Goal: Task Accomplishment & Management: Use online tool/utility

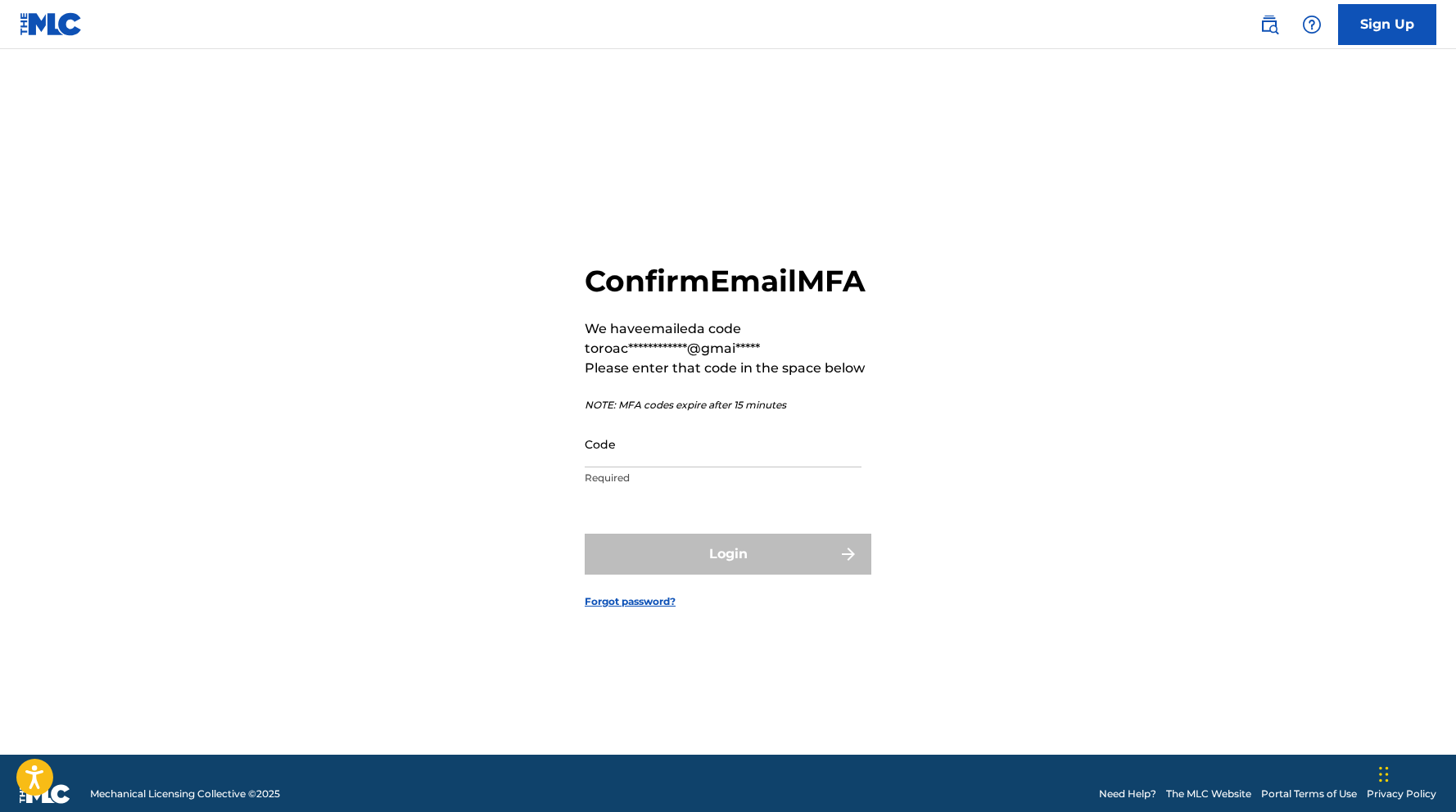
click at [639, 458] on input "Code" at bounding box center [723, 444] width 277 height 46
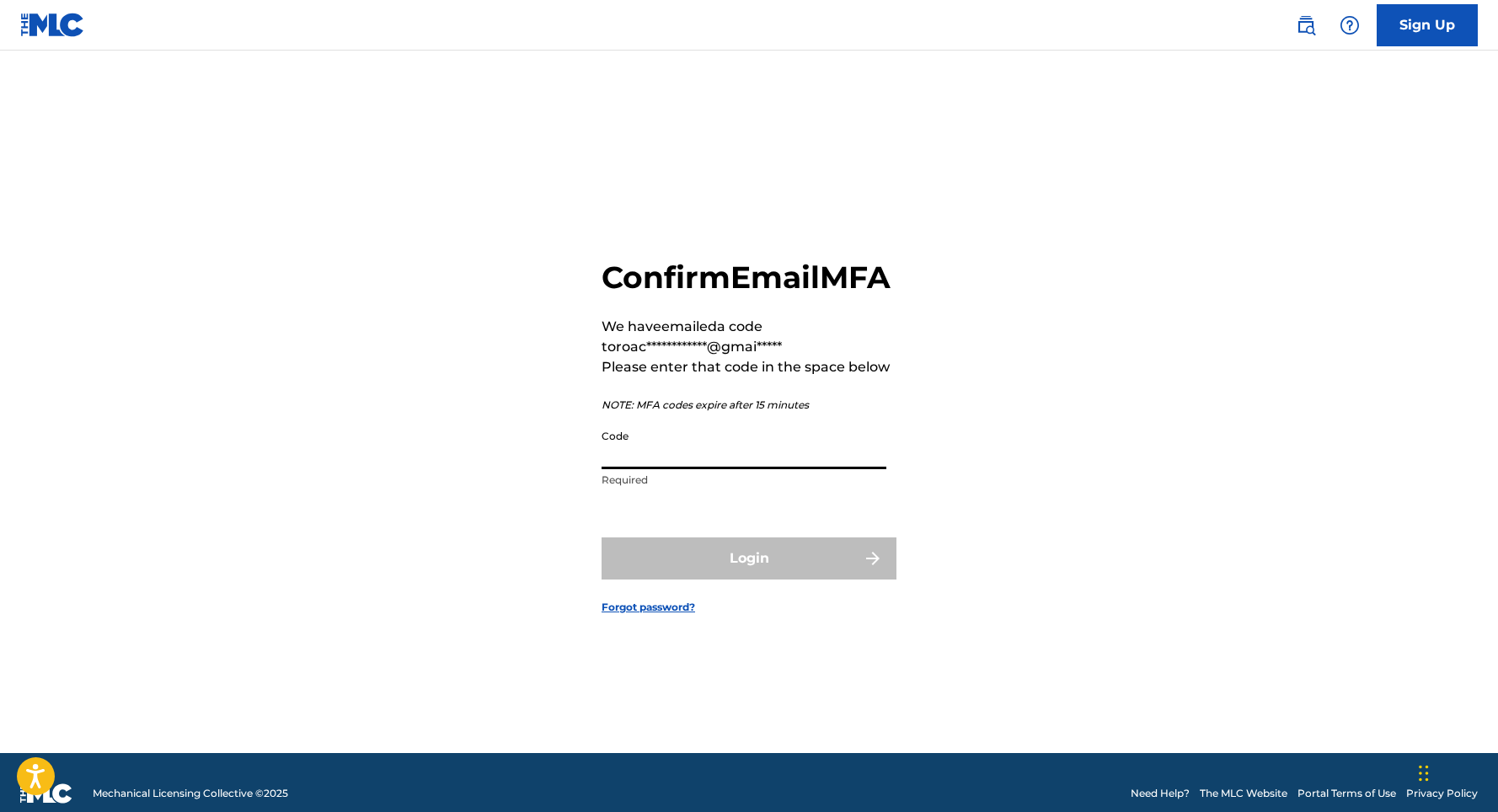
click at [660, 469] on input "Code" at bounding box center [743, 445] width 285 height 48
paste input "686137"
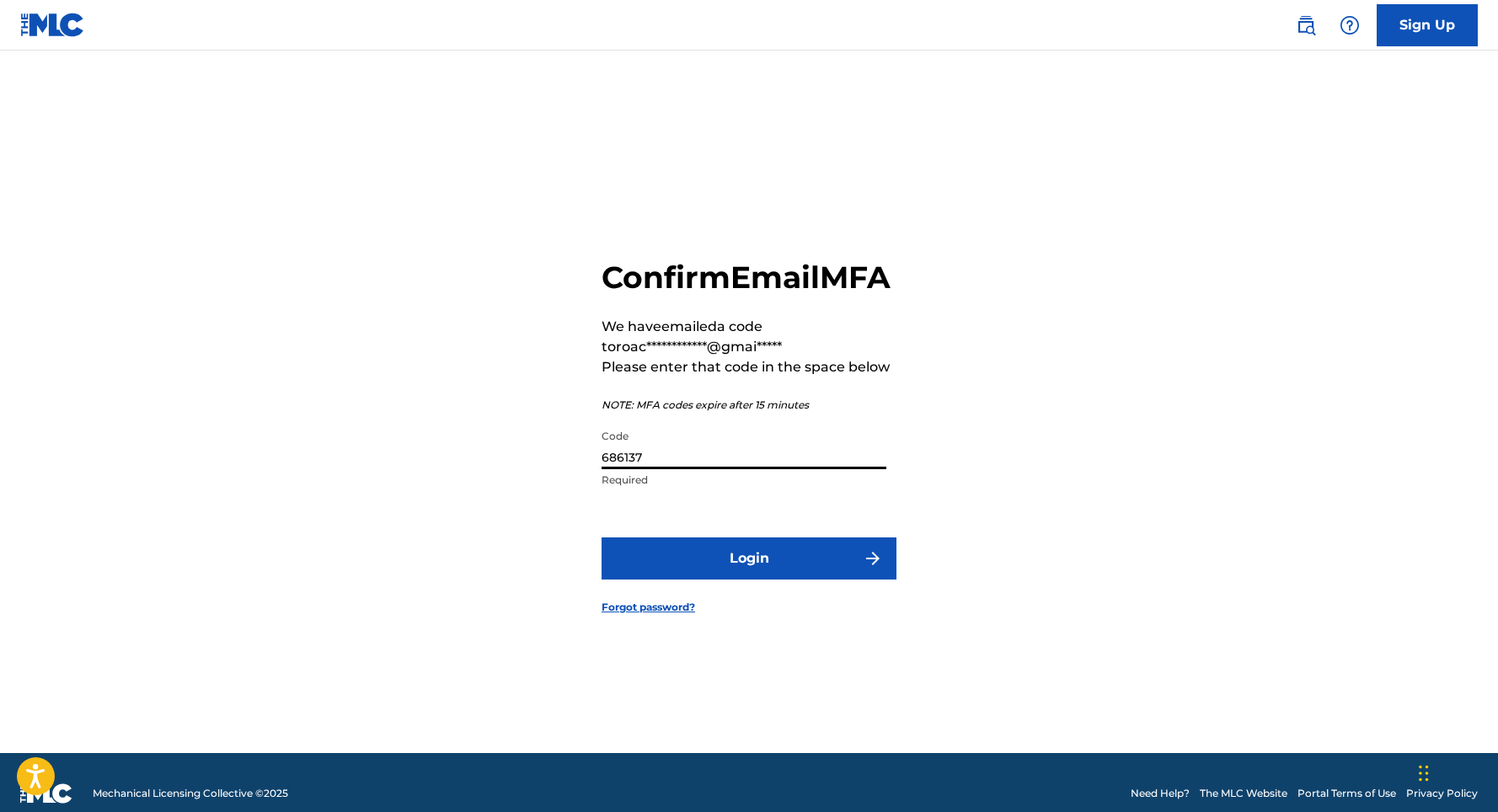
type input "686137"
click at [717, 568] on button "Login" at bounding box center [748, 558] width 295 height 42
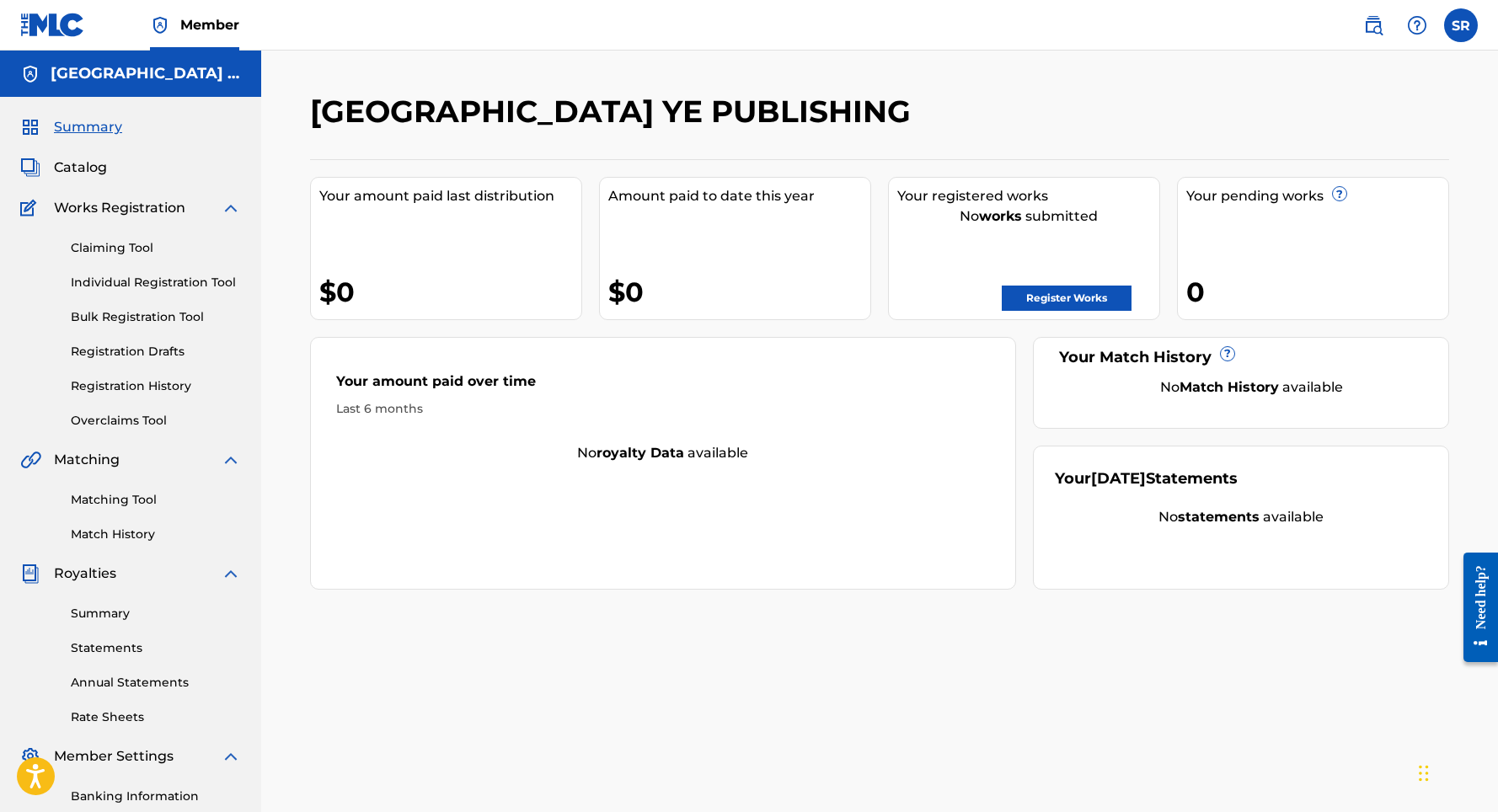
click at [96, 168] on span "Catalog" at bounding box center [81, 167] width 53 height 20
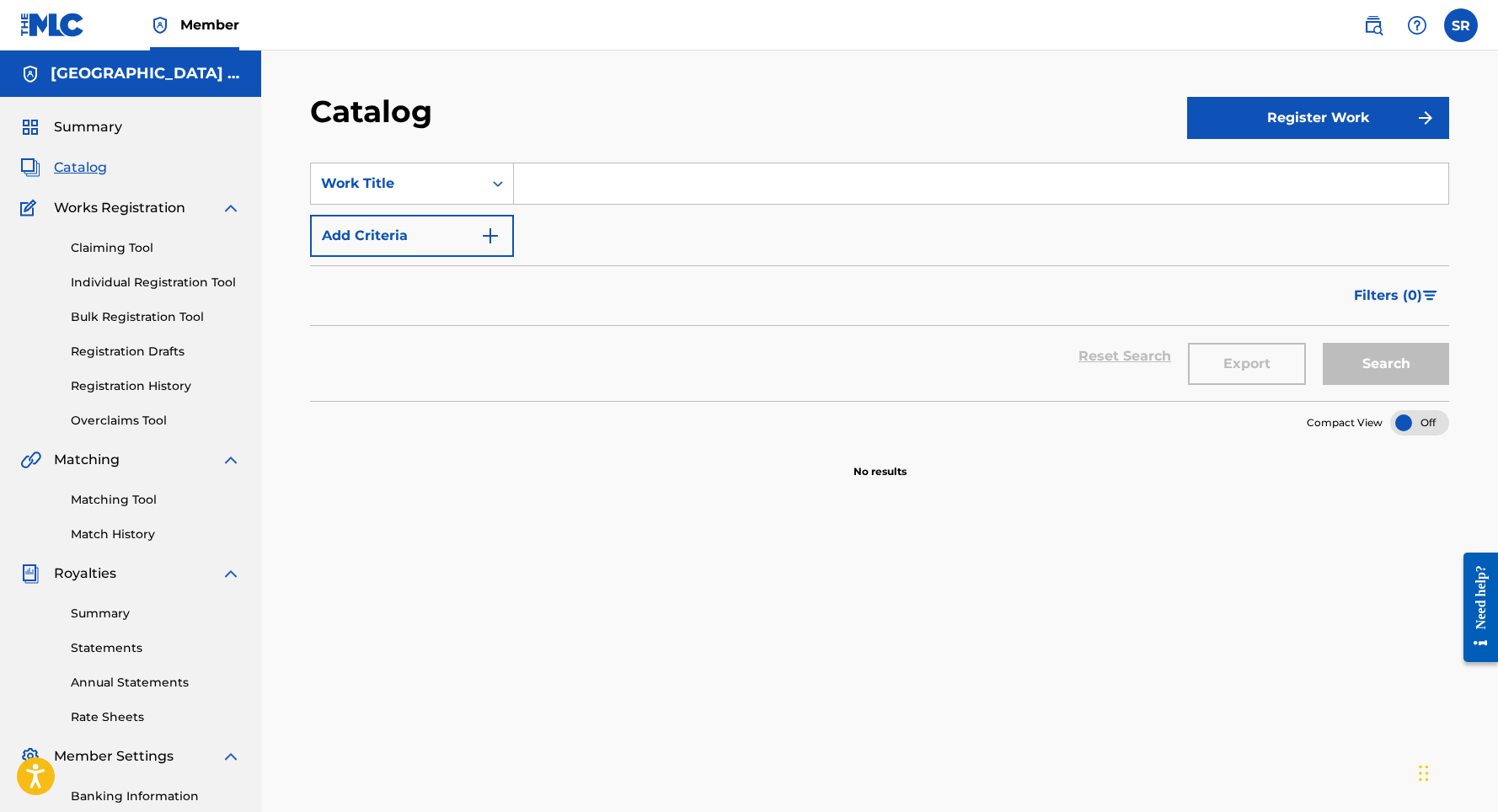
click at [126, 254] on link "Claiming Tool" at bounding box center [155, 247] width 170 height 17
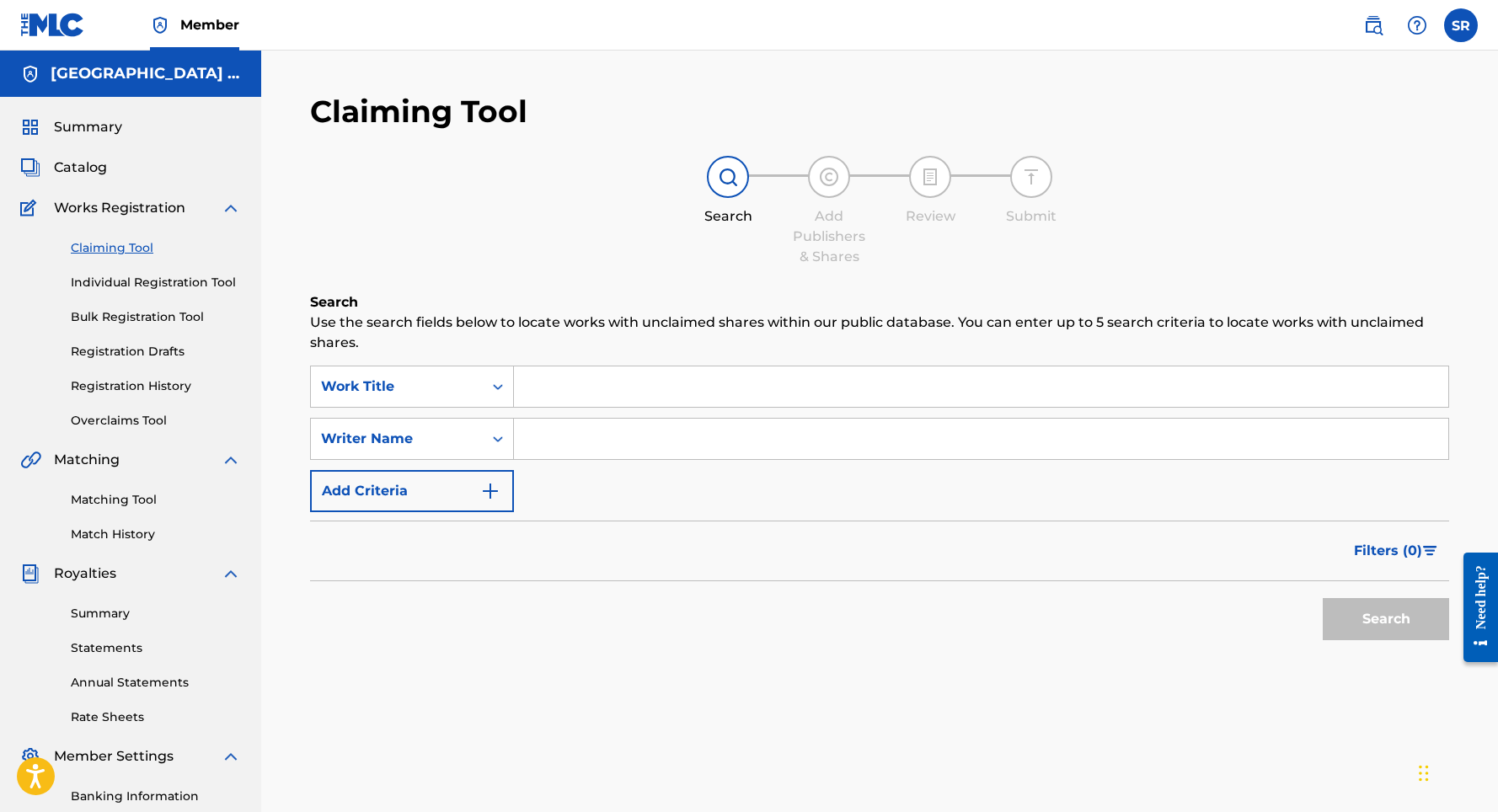
click at [481, 409] on div "SearchWithCriteriab22c6ba2-f959-40ab-90bd-9041f848849d Work Title SearchWithCri…" at bounding box center [879, 438] width 1139 height 146
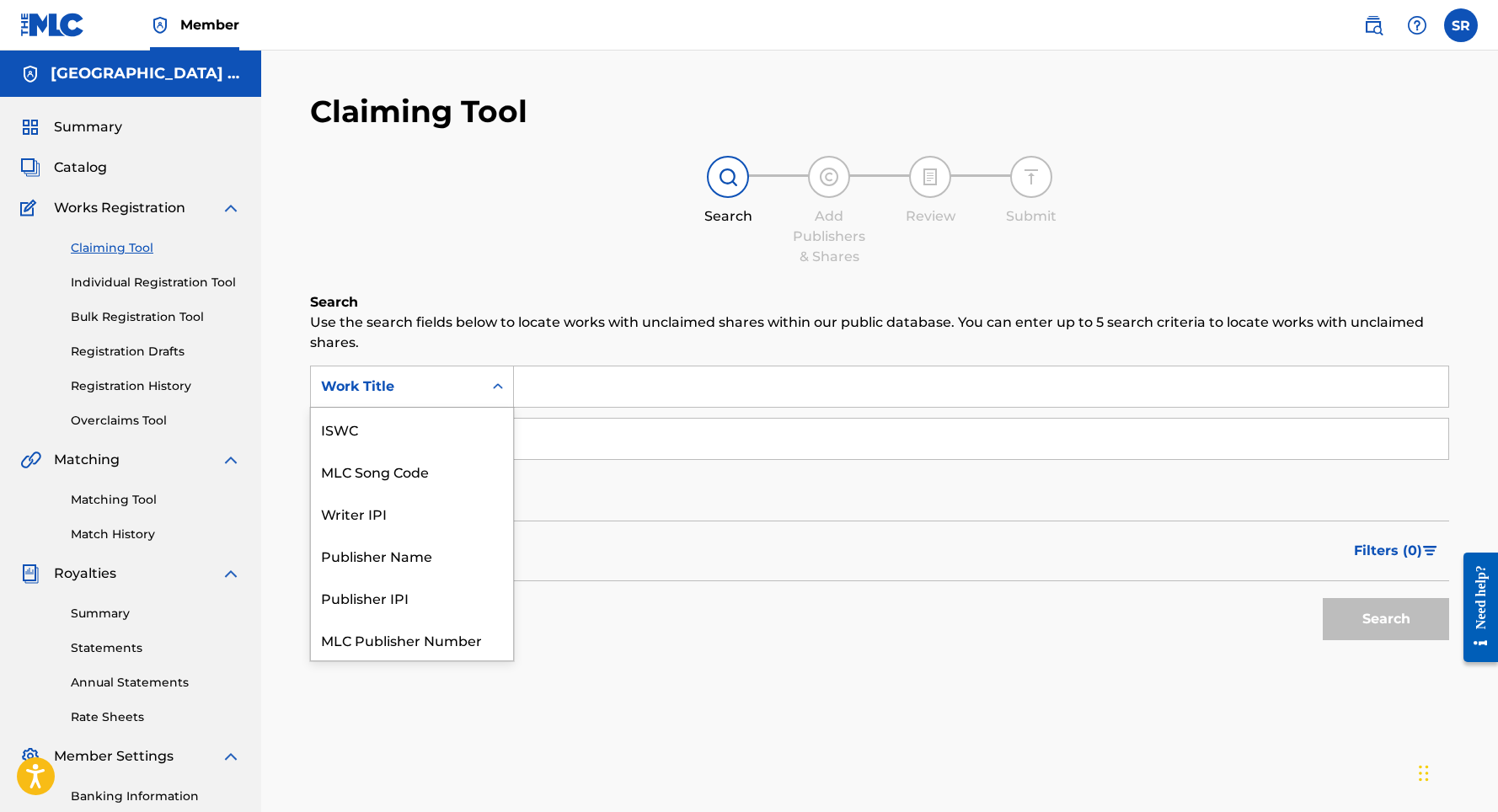
click at [483, 391] on div "Search Form" at bounding box center [497, 386] width 30 height 30
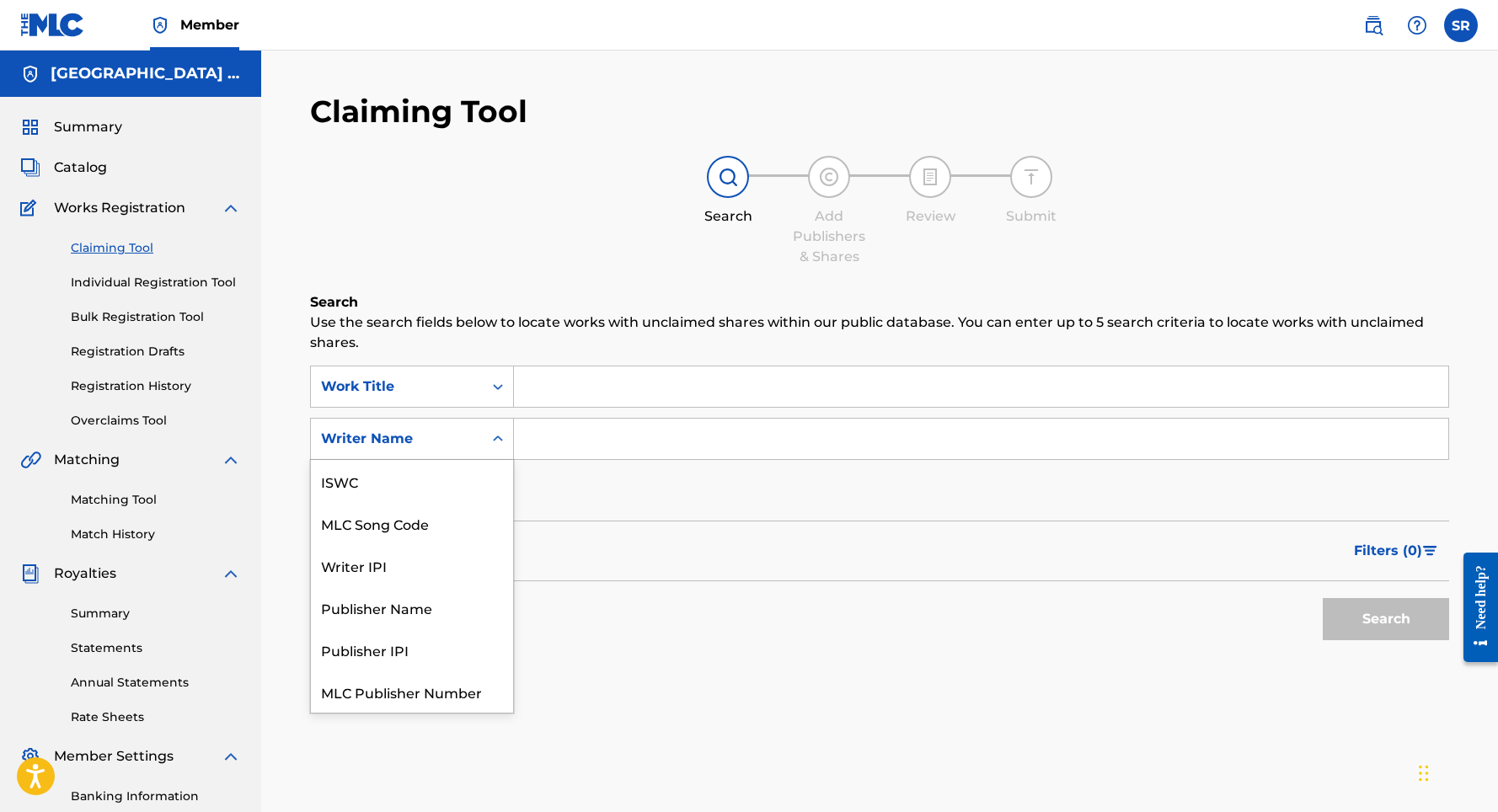
click at [476, 438] on div "Writer Name" at bounding box center [396, 438] width 172 height 32
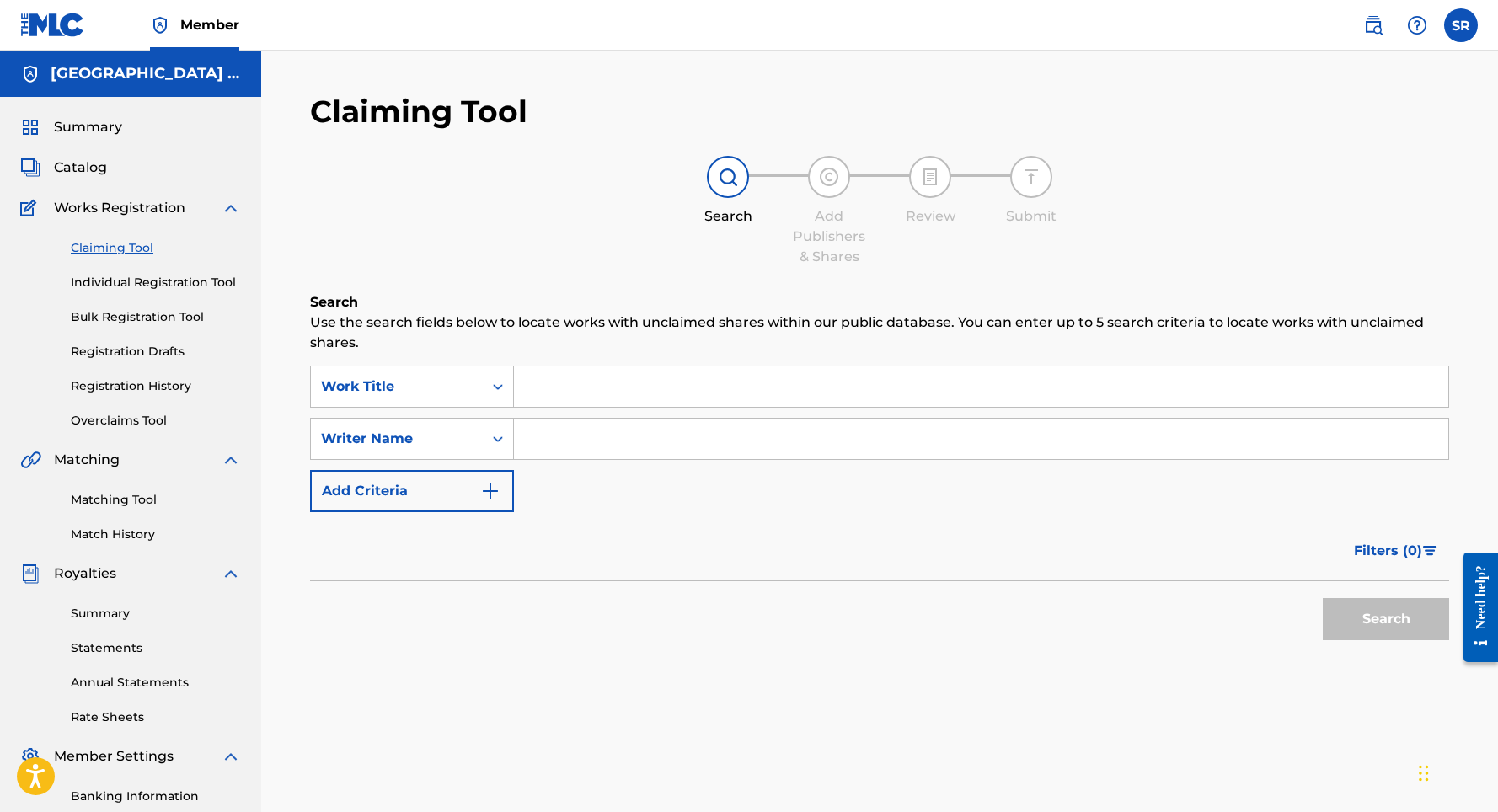
click at [470, 491] on button "Add Criteria" at bounding box center [412, 491] width 204 height 42
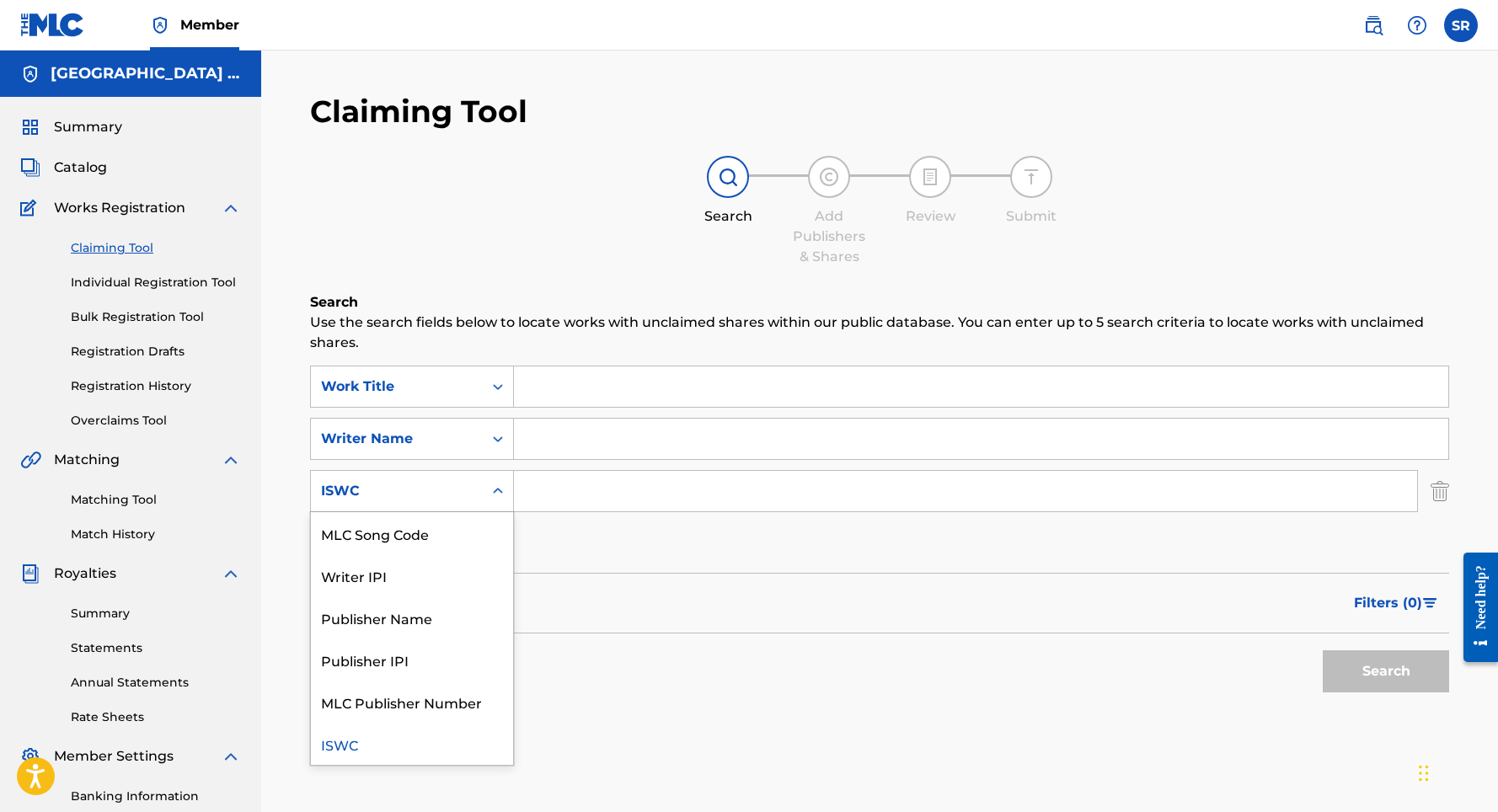
click at [471, 497] on div "ISWC" at bounding box center [396, 491] width 152 height 20
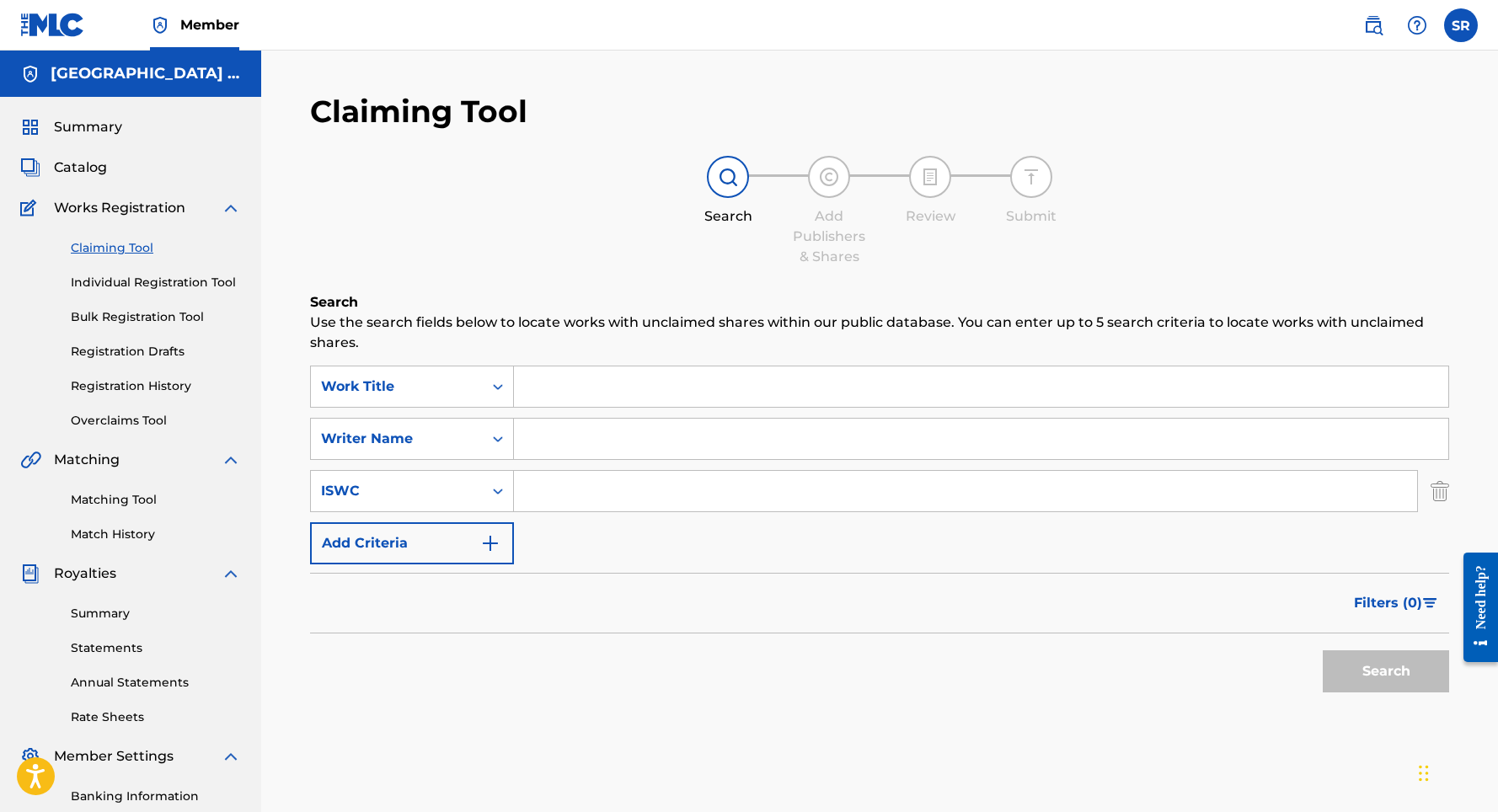
click at [471, 496] on div "ISWC" at bounding box center [396, 491] width 152 height 20
click at [335, 207] on div "Search Add Publishers & Shares Review Submit" at bounding box center [879, 211] width 1139 height 111
click at [142, 416] on link "Overclaims Tool" at bounding box center [155, 420] width 170 height 17
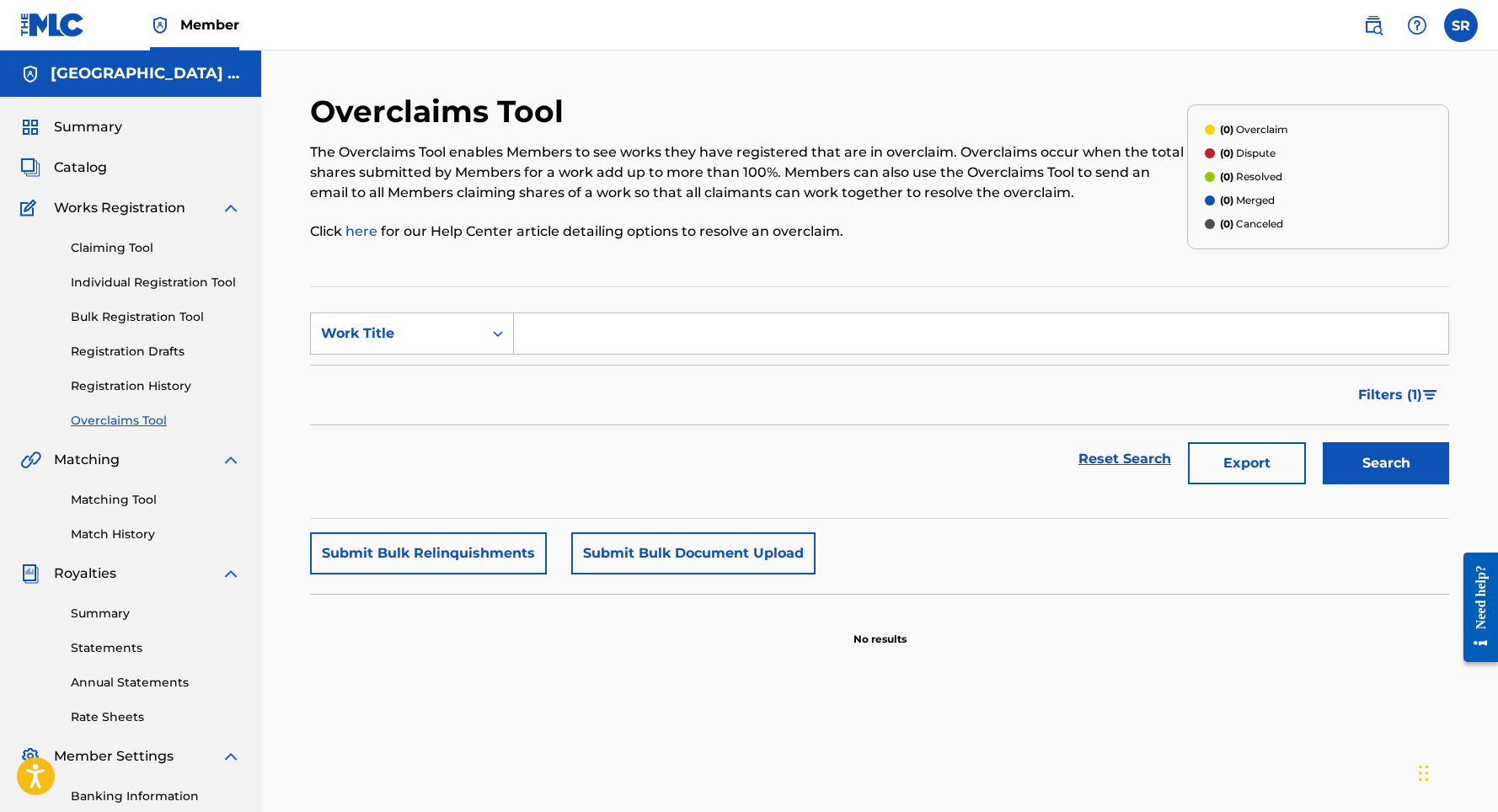
click at [144, 286] on link "Individual Registration Tool" at bounding box center [155, 282] width 170 height 17
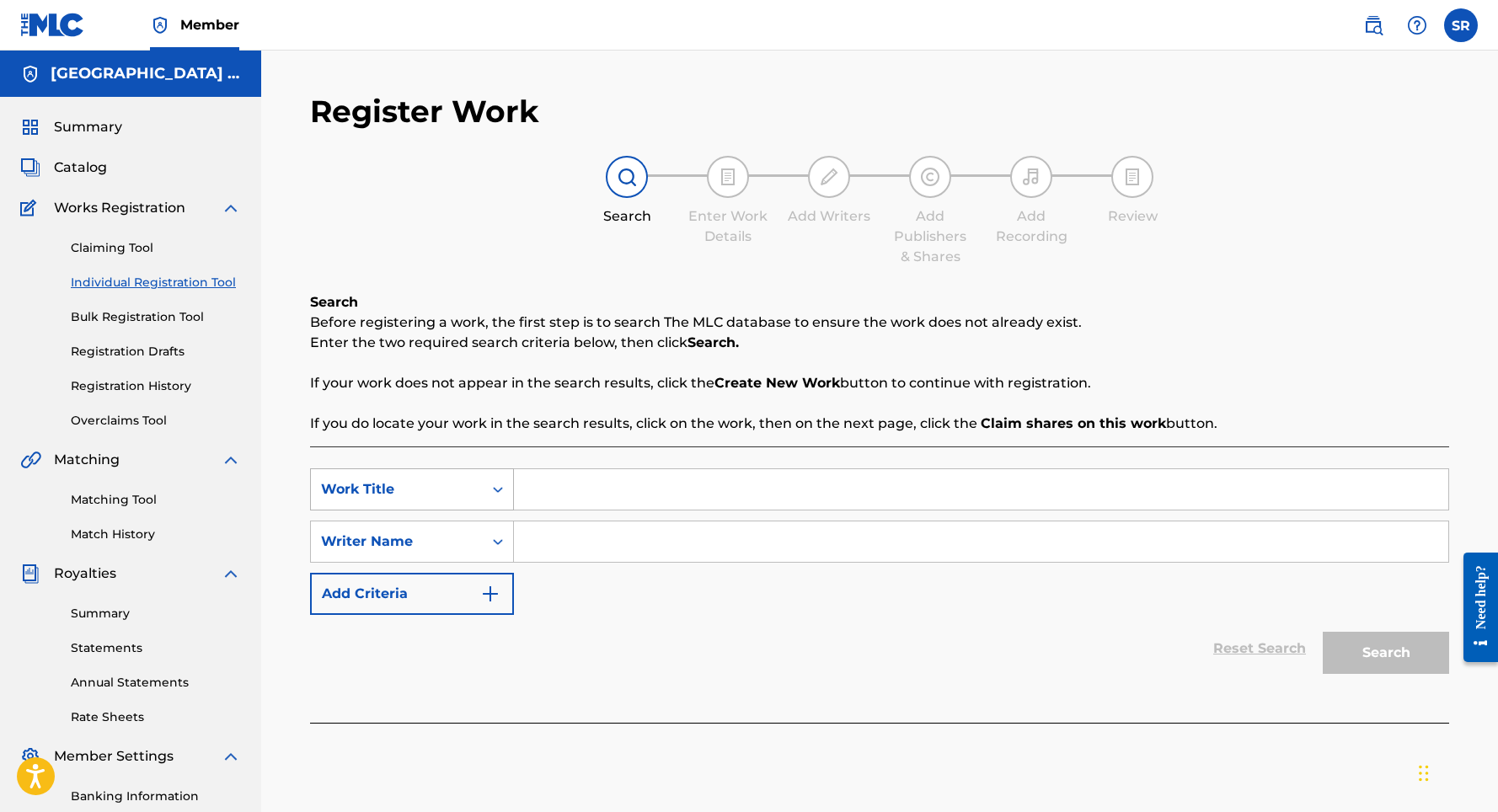
click at [474, 502] on div "Work Title" at bounding box center [396, 489] width 172 height 32
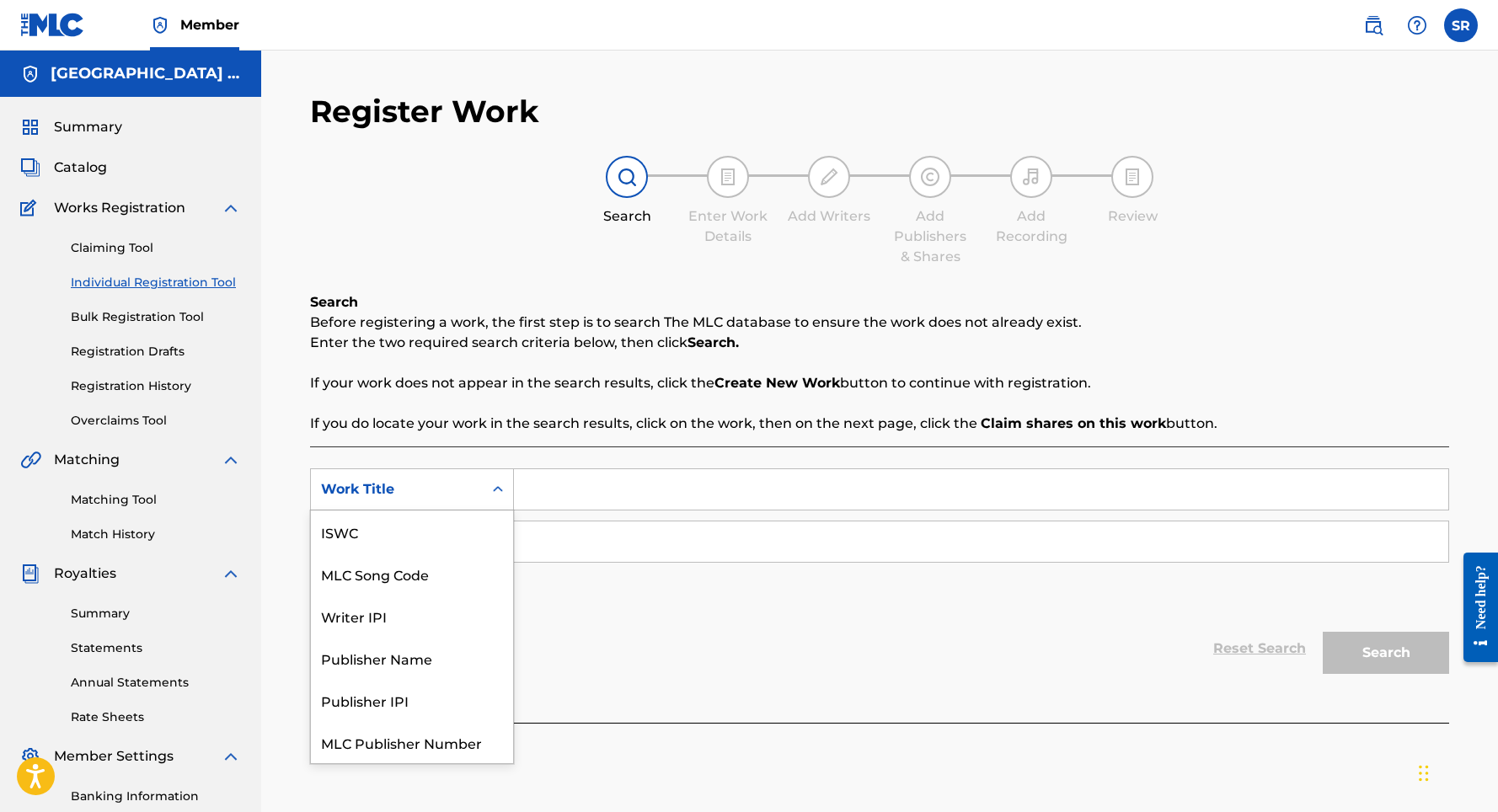
scroll to position [42, 0]
click at [474, 502] on div "Work Title" at bounding box center [396, 489] width 172 height 32
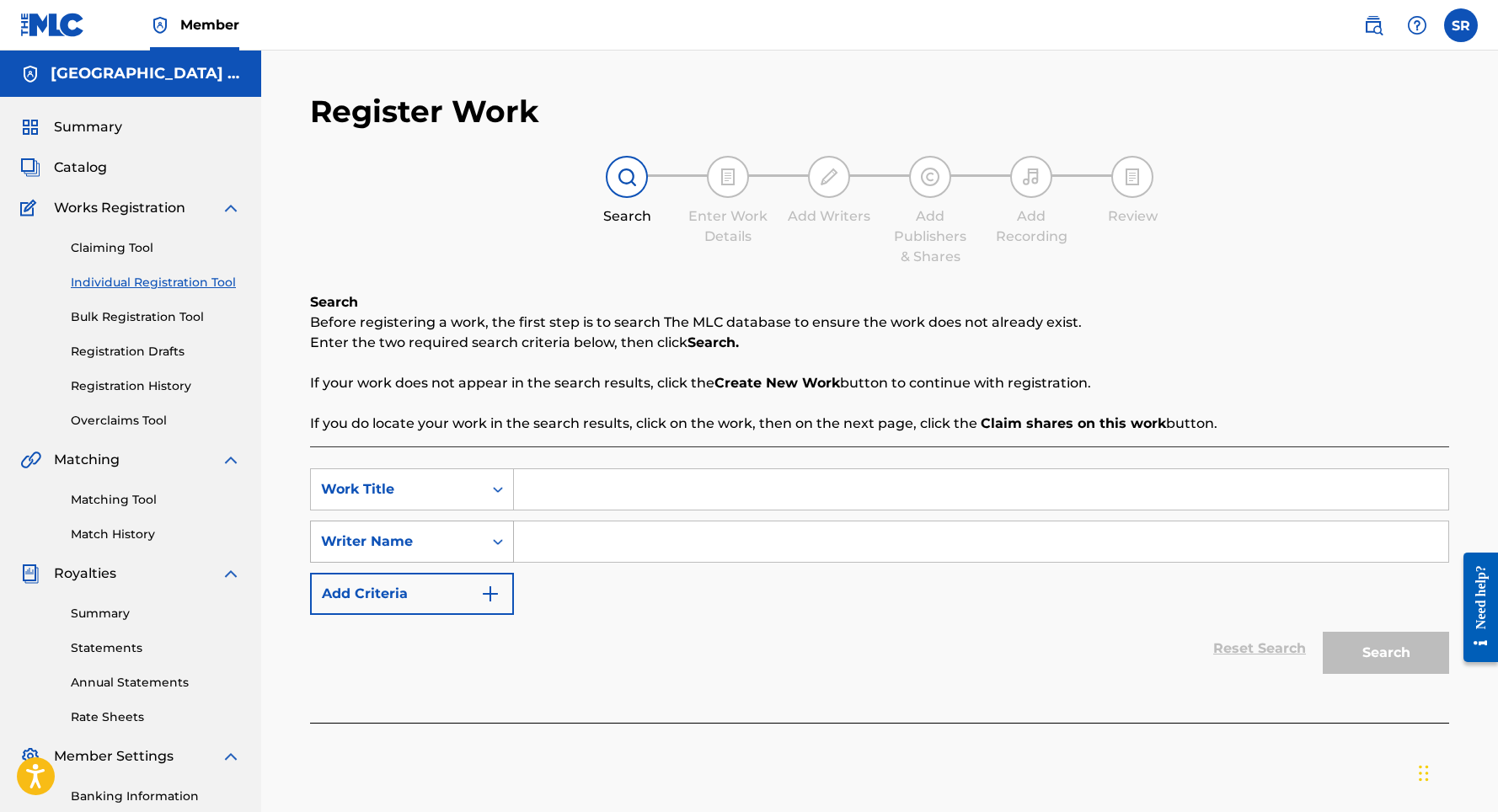
click at [476, 542] on div "Writer Name" at bounding box center [396, 541] width 172 height 32
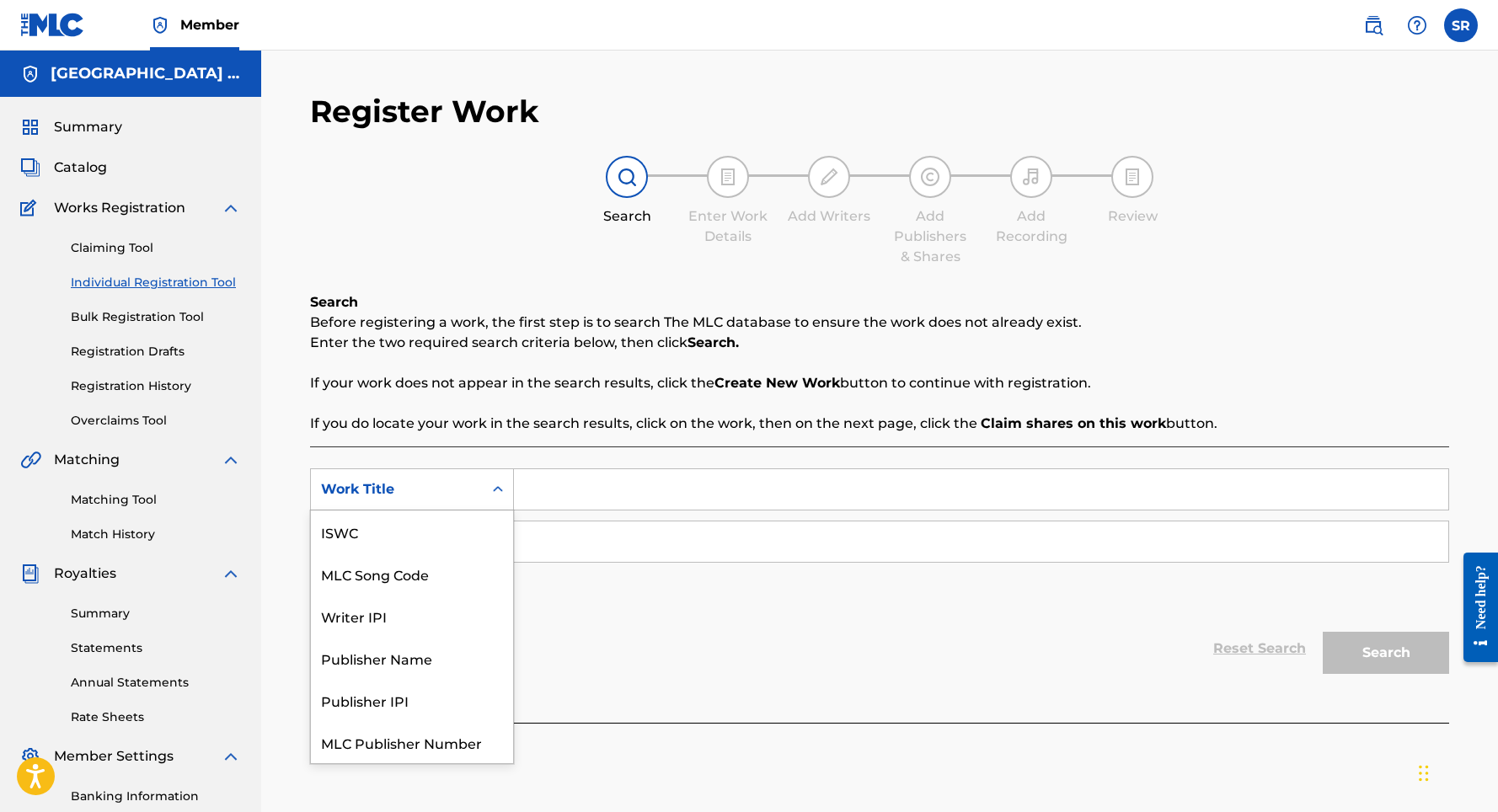
click at [508, 493] on div "Search Form" at bounding box center [497, 489] width 30 height 30
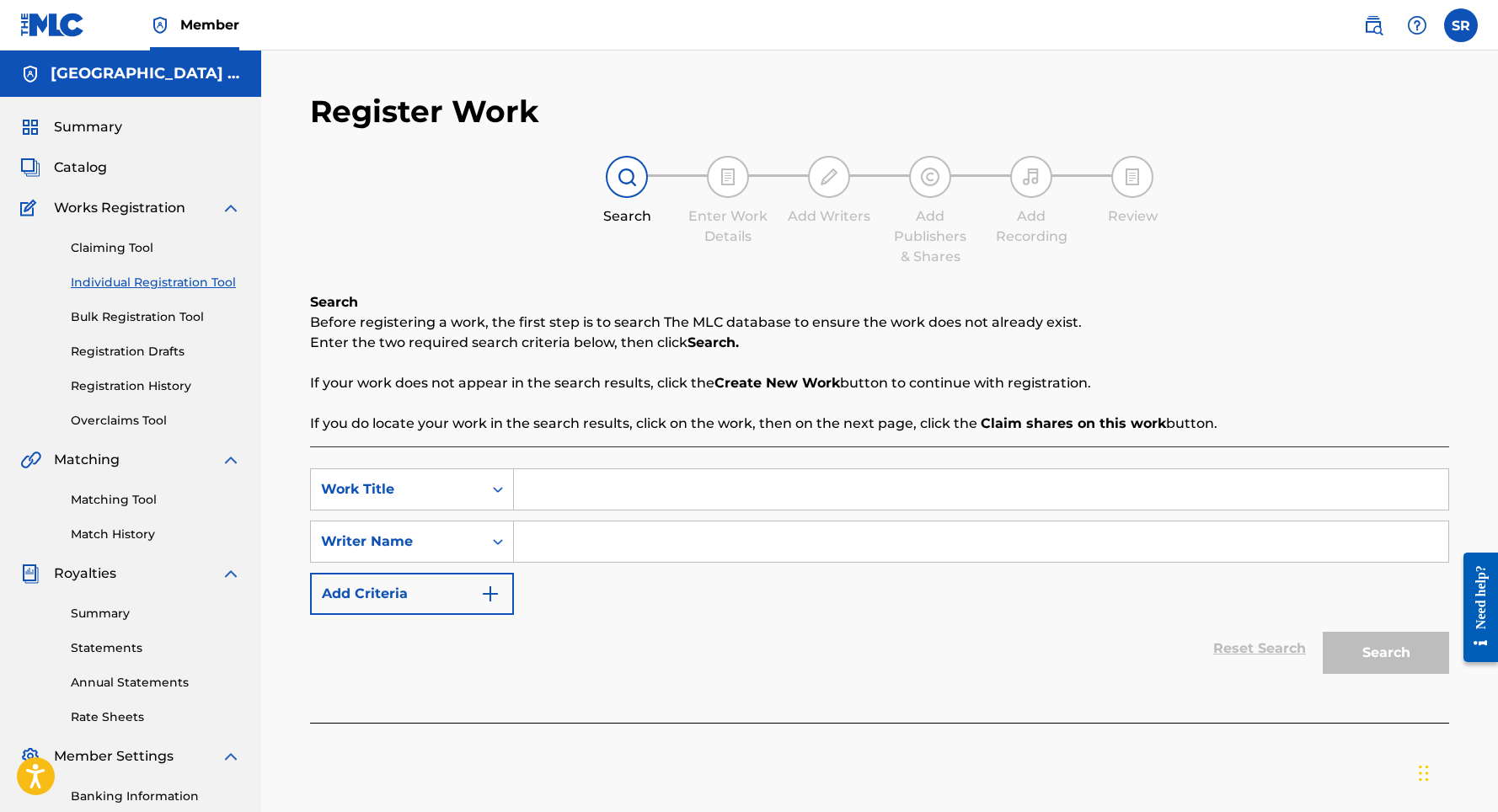
click at [567, 485] on input "Search Form" at bounding box center [981, 490] width 934 height 40
paste input "White Noise (Sleep & Relaxation Sounds)"
type input "White Noise (Sleep & Relaxation Sounds)"
click at [570, 540] on input "Search Form" at bounding box center [981, 541] width 934 height 40
paste input "[PERSON_NAME]"
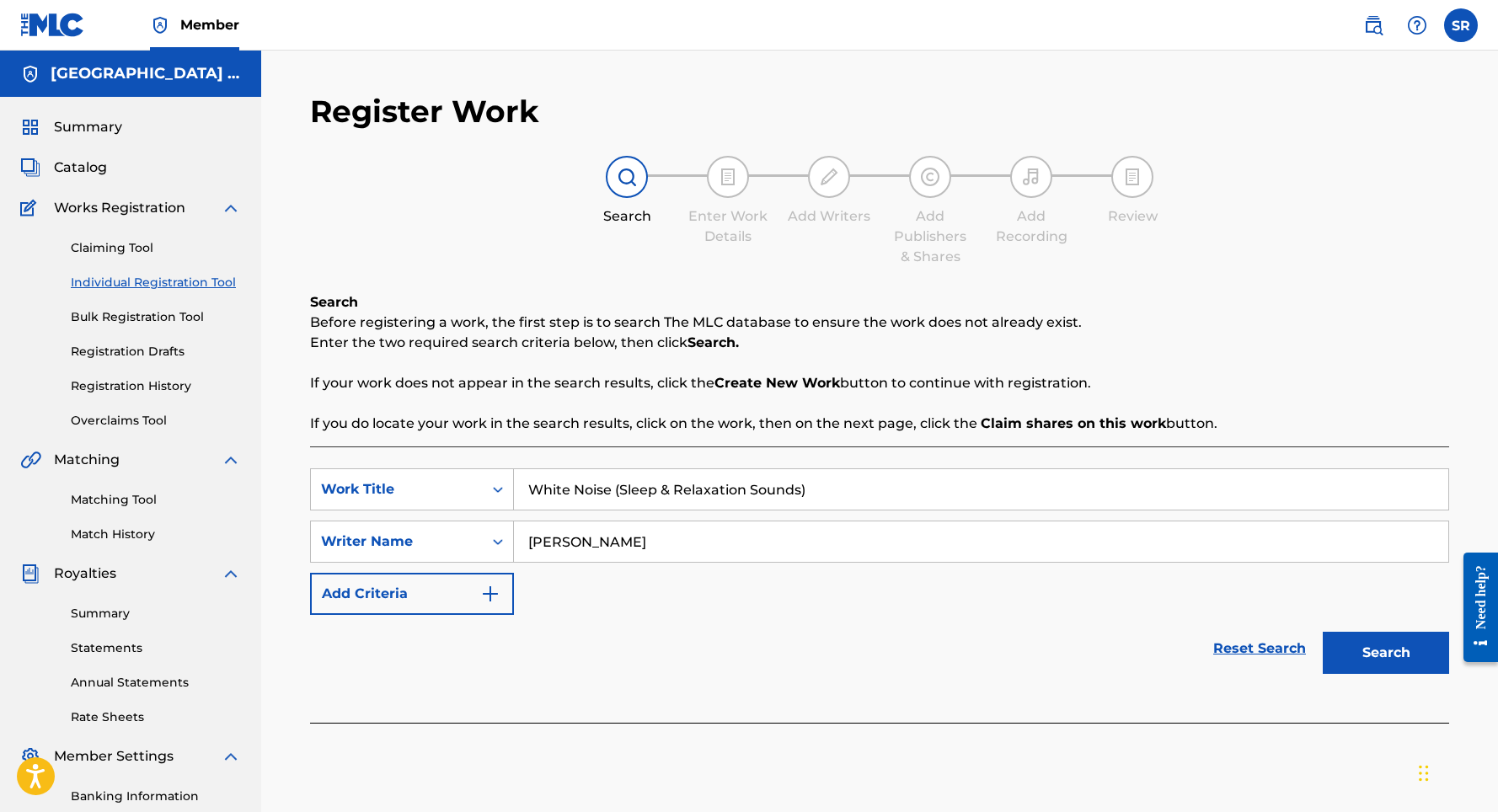
type input "[PERSON_NAME]"
click at [1330, 660] on button "Search" at bounding box center [1385, 652] width 126 height 42
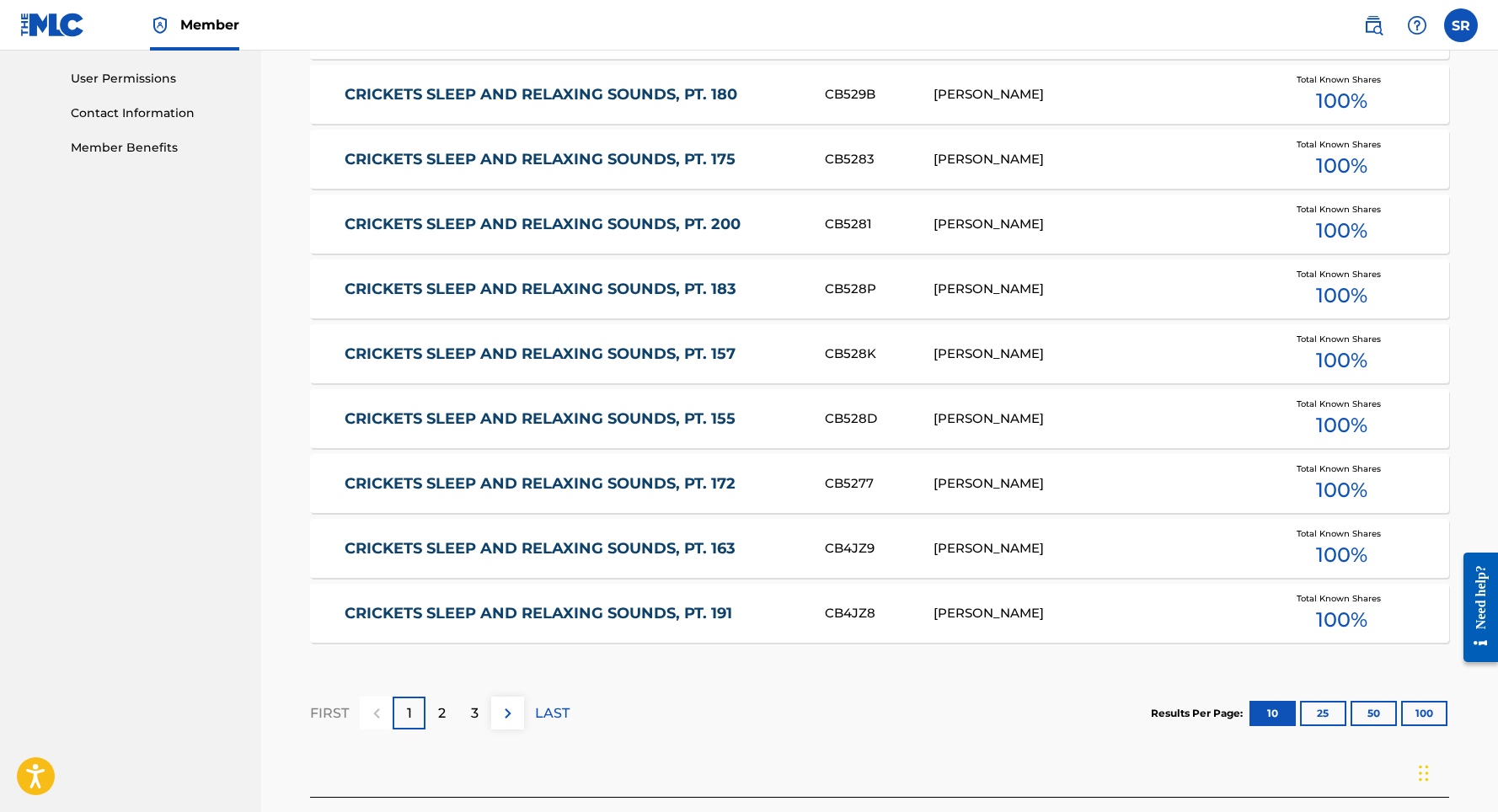
scroll to position [614, 0]
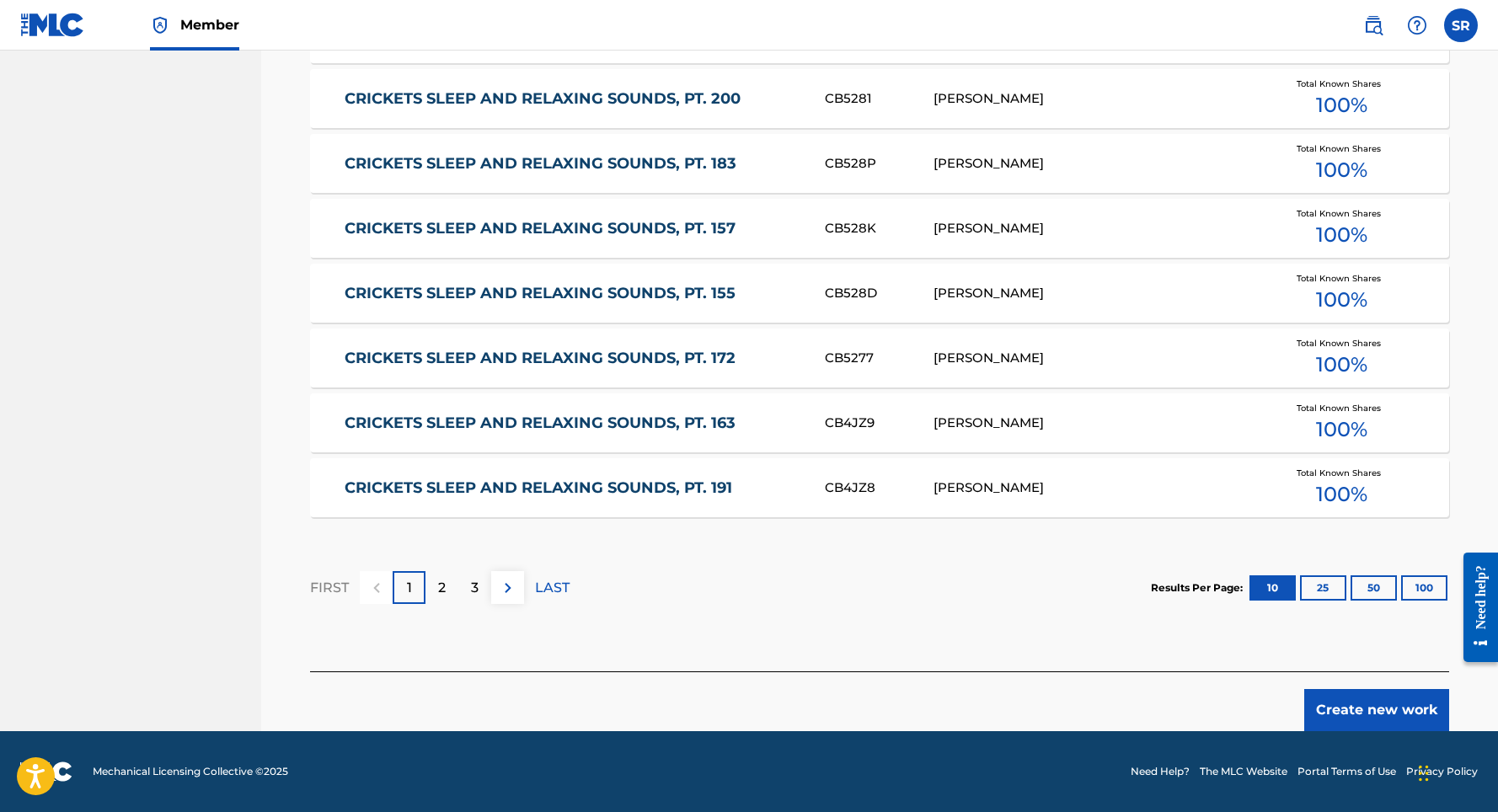
click at [1335, 588] on button "25" at bounding box center [1322, 587] width 46 height 25
click at [1363, 589] on button "50" at bounding box center [1373, 587] width 46 height 25
click at [561, 592] on p "LAST" at bounding box center [552, 588] width 35 height 20
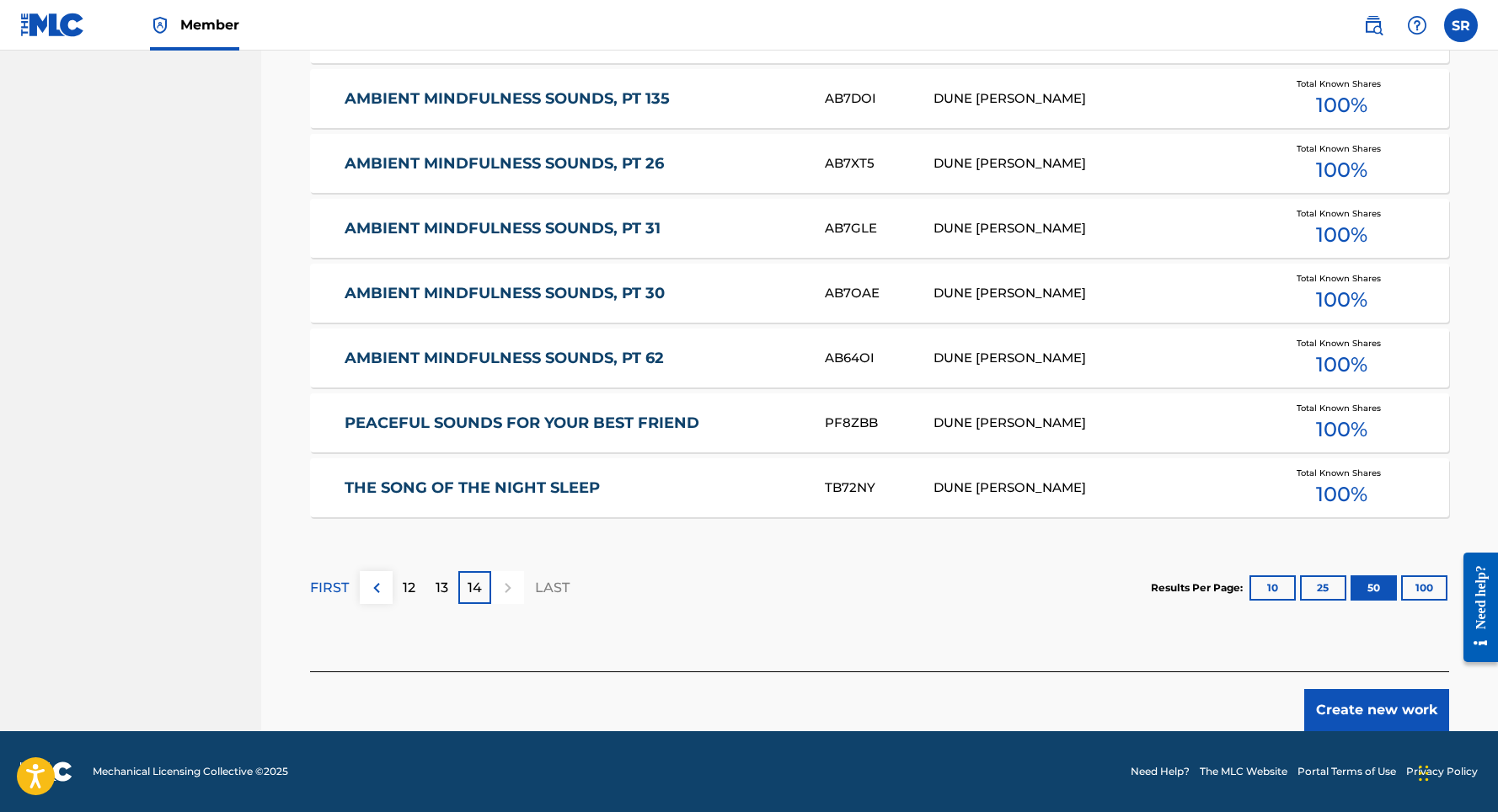
click at [382, 594] on img at bounding box center [377, 588] width 20 height 20
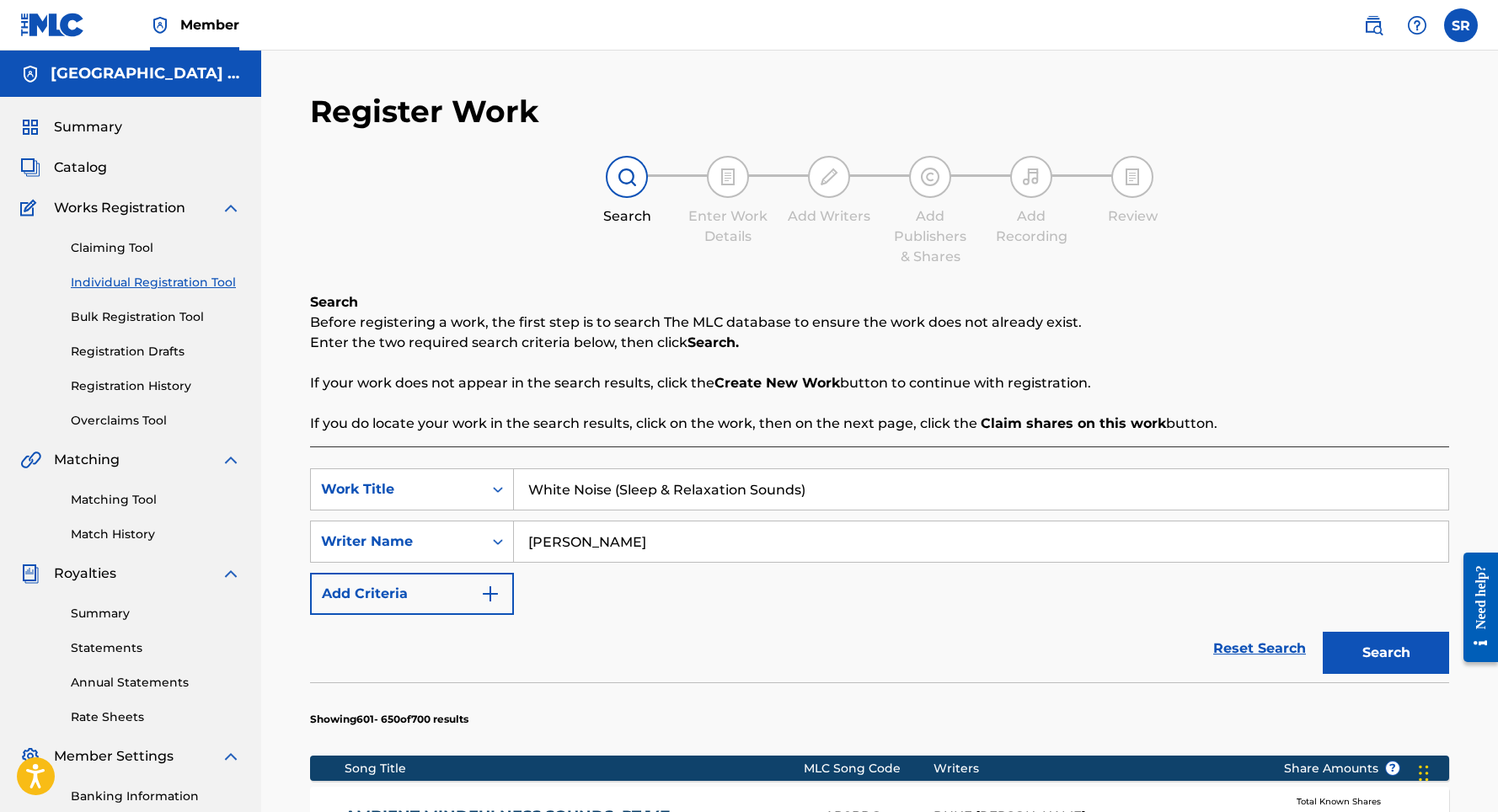
scroll to position [0, 0]
drag, startPoint x: 618, startPoint y: 490, endPoint x: 794, endPoint y: 478, distance: 176.4
click at [794, 478] on input "White Noise (Sleep & Relaxation Sounds)" at bounding box center [981, 490] width 934 height 40
click at [813, 482] on input "White Noise (Sleep & Relaxation Sounds)" at bounding box center [981, 490] width 934 height 40
click at [1386, 652] on button "Search" at bounding box center [1385, 652] width 126 height 42
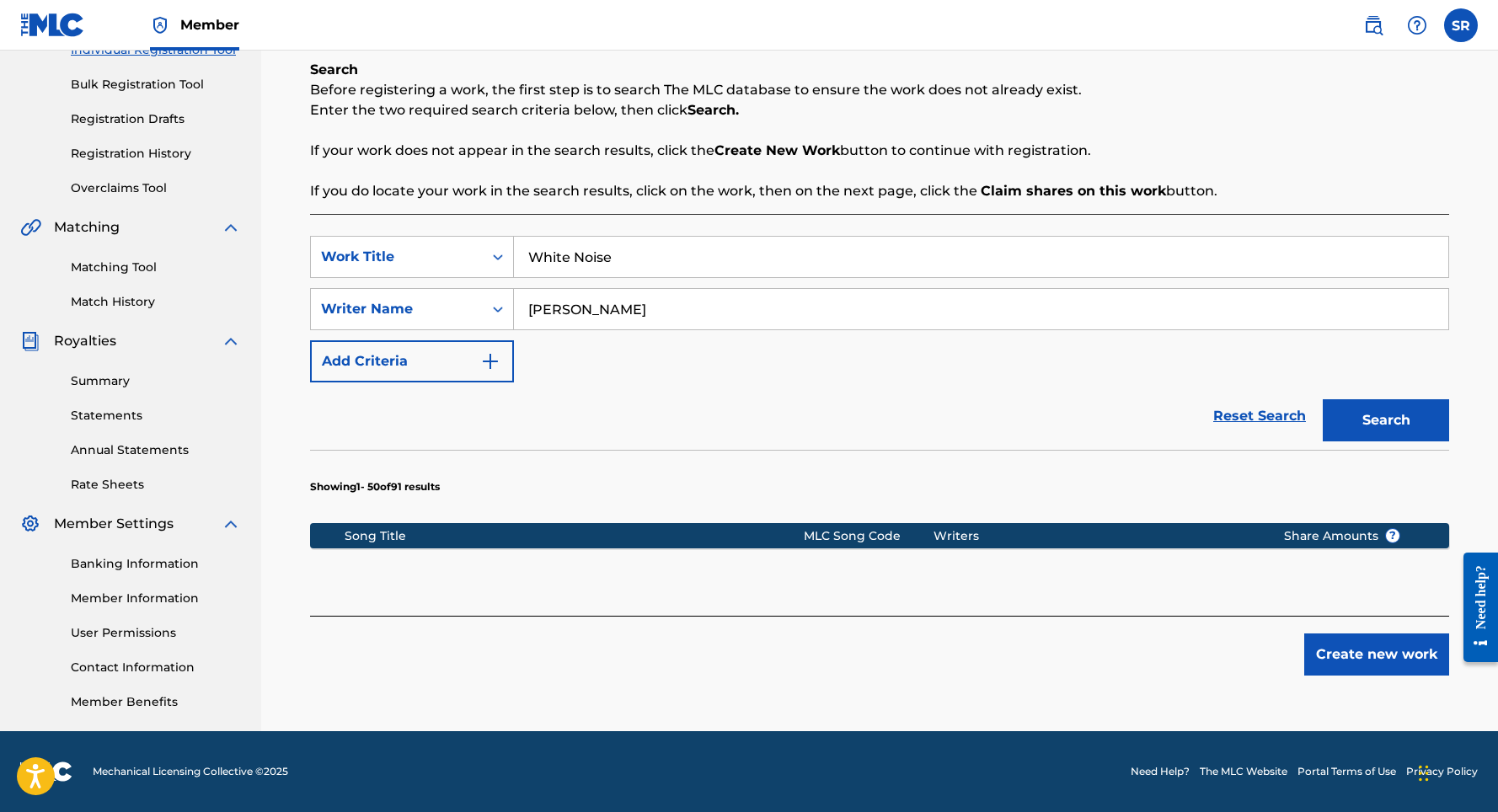
scroll to position [232, 0]
click at [1345, 428] on button "Search" at bounding box center [1385, 420] width 126 height 42
drag, startPoint x: 654, startPoint y: 257, endPoint x: 497, endPoint y: 252, distance: 157.1
click at [497, 252] on div "SearchWithCriteriaad58f0bc-7867-4917-86e6-df0236abd2ee Work Title White Noise" at bounding box center [879, 257] width 1139 height 42
paste input "Heavy Clouds"
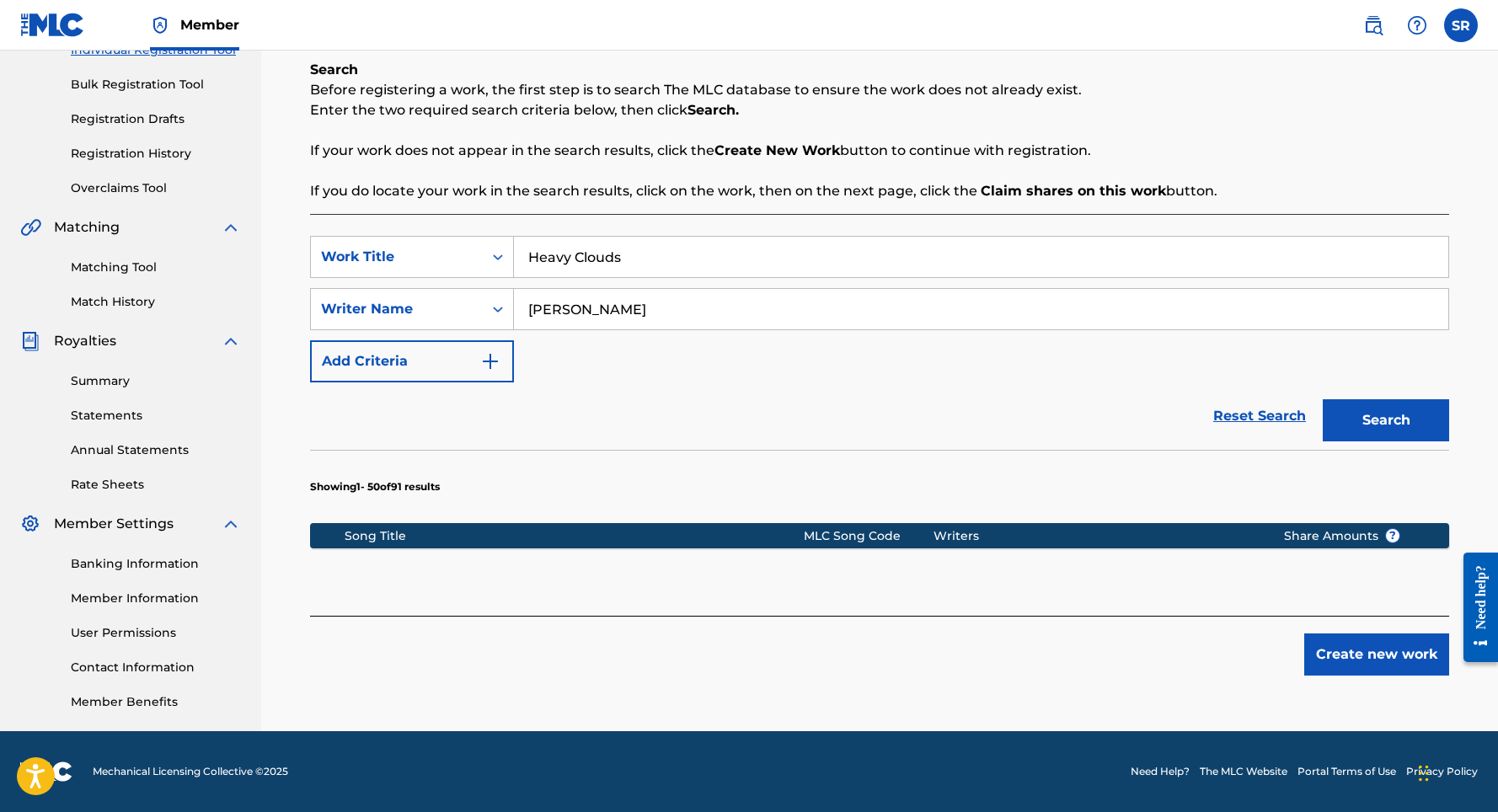
type input "Heavy Clouds"
drag, startPoint x: 628, startPoint y: 313, endPoint x: 494, endPoint y: 292, distance: 135.6
click at [494, 292] on div "SearchWithCriteria008b8167-2b9d-4d1c-bf92-0e3068c397ce Writer Name [PERSON_NAME]" at bounding box center [879, 309] width 1139 height 42
paste input "[PERSON_NAME]"
type input "[PERSON_NAME]"
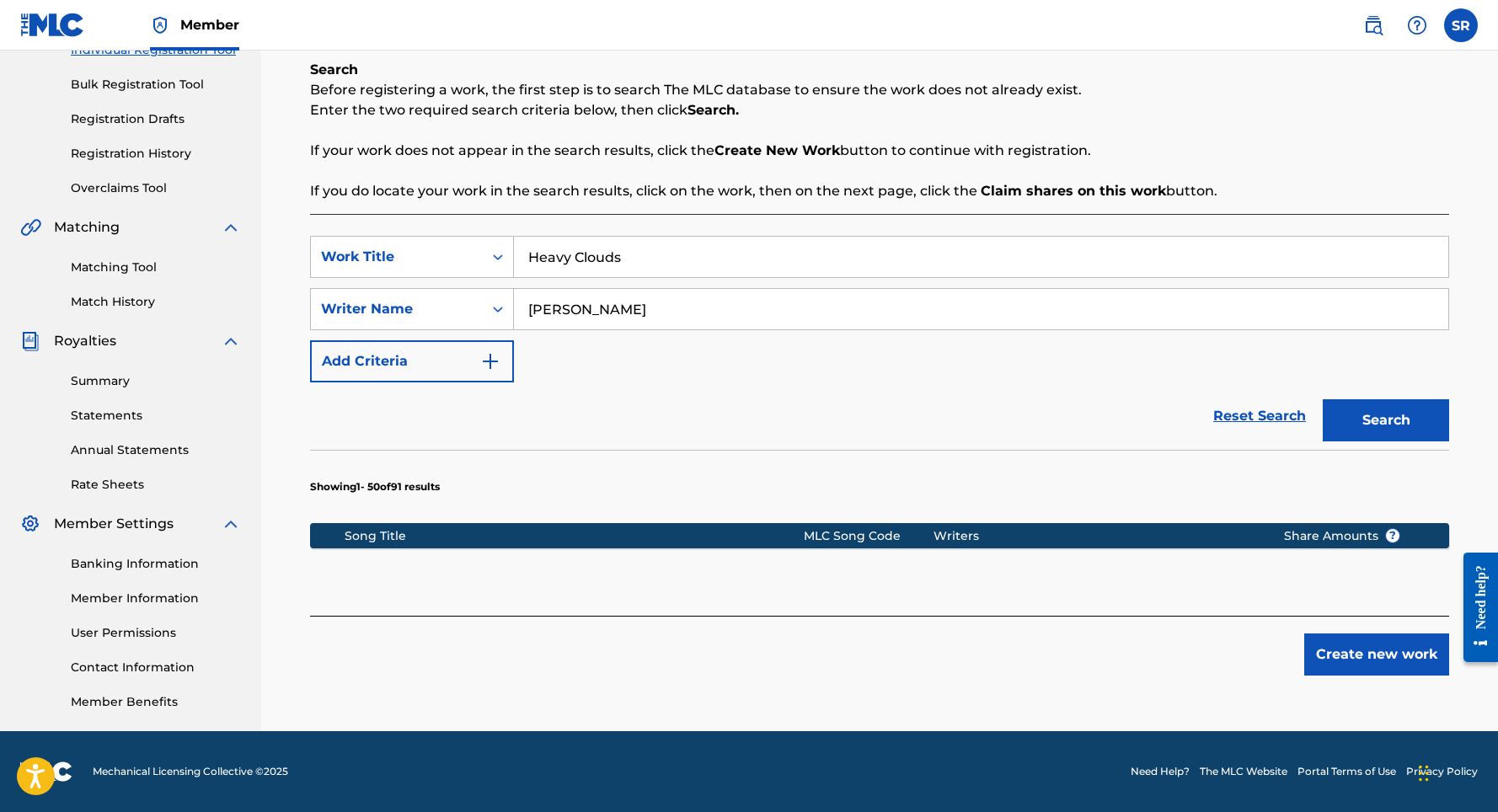
click at [1365, 408] on button "Search" at bounding box center [1385, 420] width 126 height 42
click at [519, 264] on input "Heavy Clouds" at bounding box center [981, 257] width 934 height 40
click at [532, 301] on input "[PERSON_NAME]" at bounding box center [981, 309] width 934 height 40
click at [530, 312] on input "[PERSON_NAME]" at bounding box center [981, 309] width 934 height 40
drag, startPoint x: 626, startPoint y: 255, endPoint x: 473, endPoint y: 253, distance: 153.0
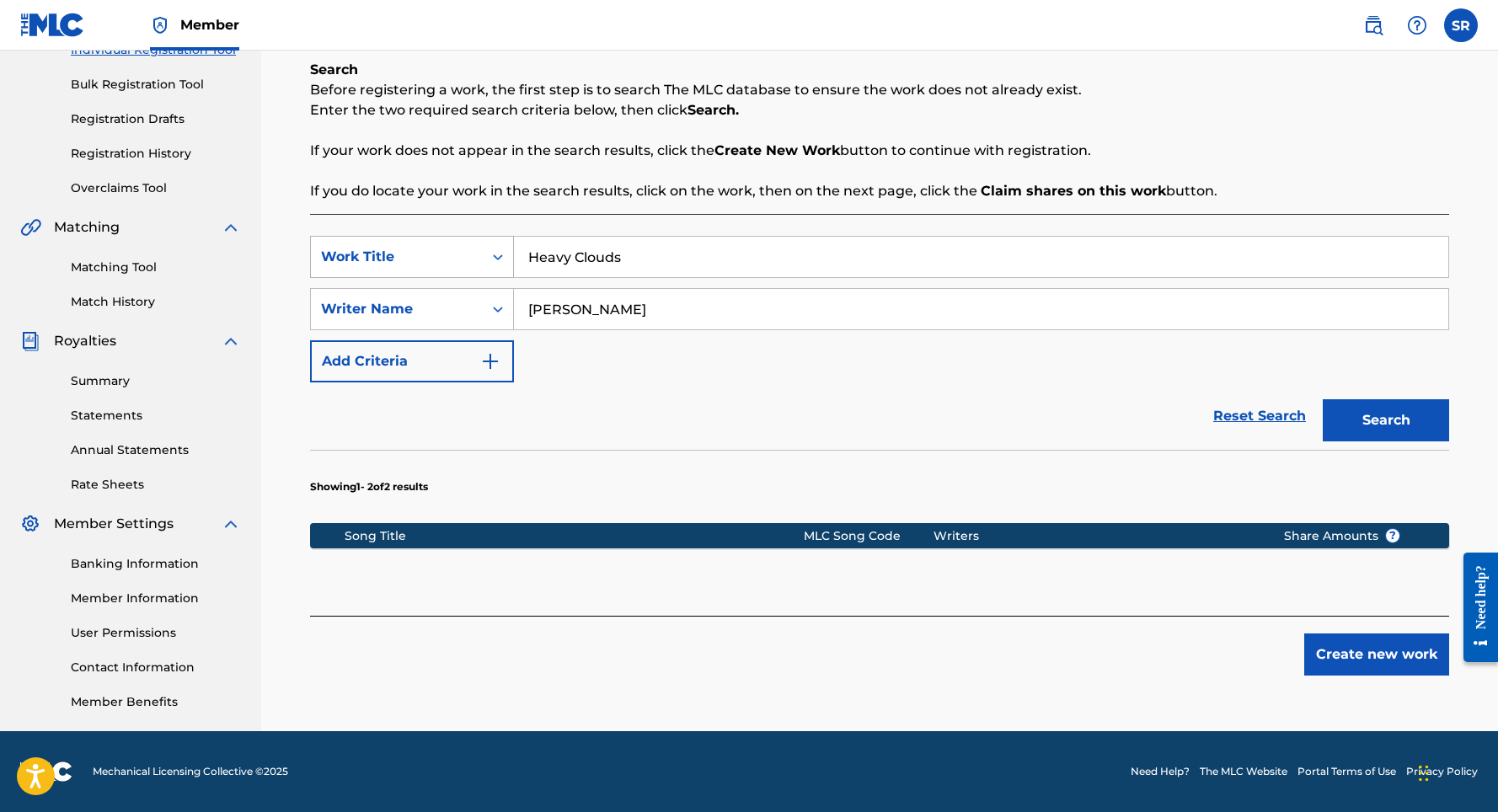
click at [473, 253] on div "SearchWithCriteriaad58f0bc-7867-4917-86e6-df0236abd2ee Work Title Heavy Clouds" at bounding box center [879, 257] width 1139 height 42
type input "\"
click at [801, 412] on div "Reset Search Search" at bounding box center [879, 415] width 1139 height 67
click at [647, 266] on input "Search Form" at bounding box center [981, 257] width 934 height 40
click at [639, 270] on input "Heavy Clouds" at bounding box center [981, 257] width 934 height 40
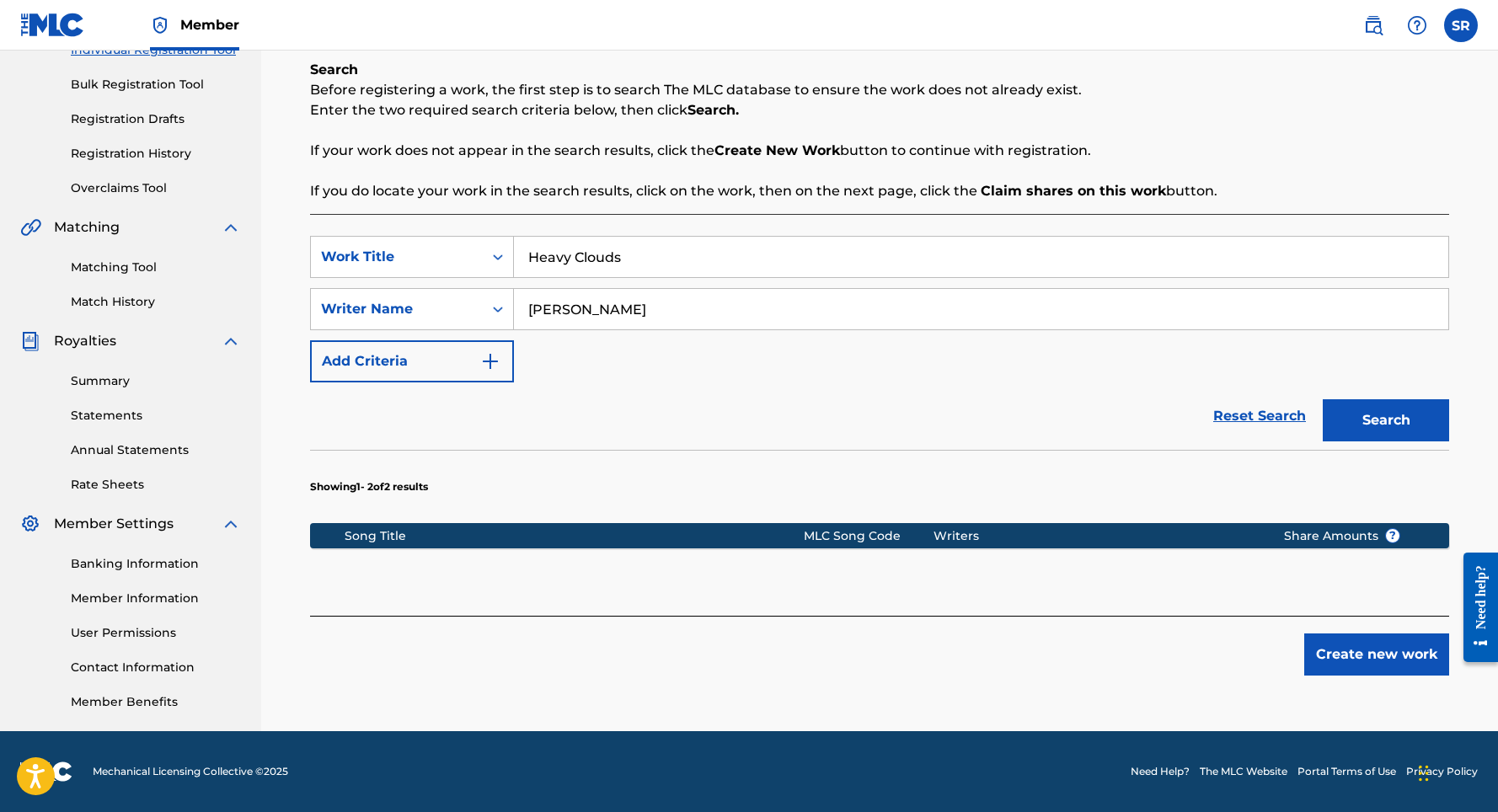
type input "Heavy Clouds"
drag, startPoint x: 638, startPoint y: 319, endPoint x: 483, endPoint y: 293, distance: 157.2
click at [483, 293] on div "SearchWithCriteria008b8167-2b9d-4d1c-bf92-0e3068c397ce Writer Name [PERSON_NAME]" at bounding box center [879, 309] width 1139 height 42
click at [414, 362] on button "Add Criteria" at bounding box center [412, 361] width 204 height 42
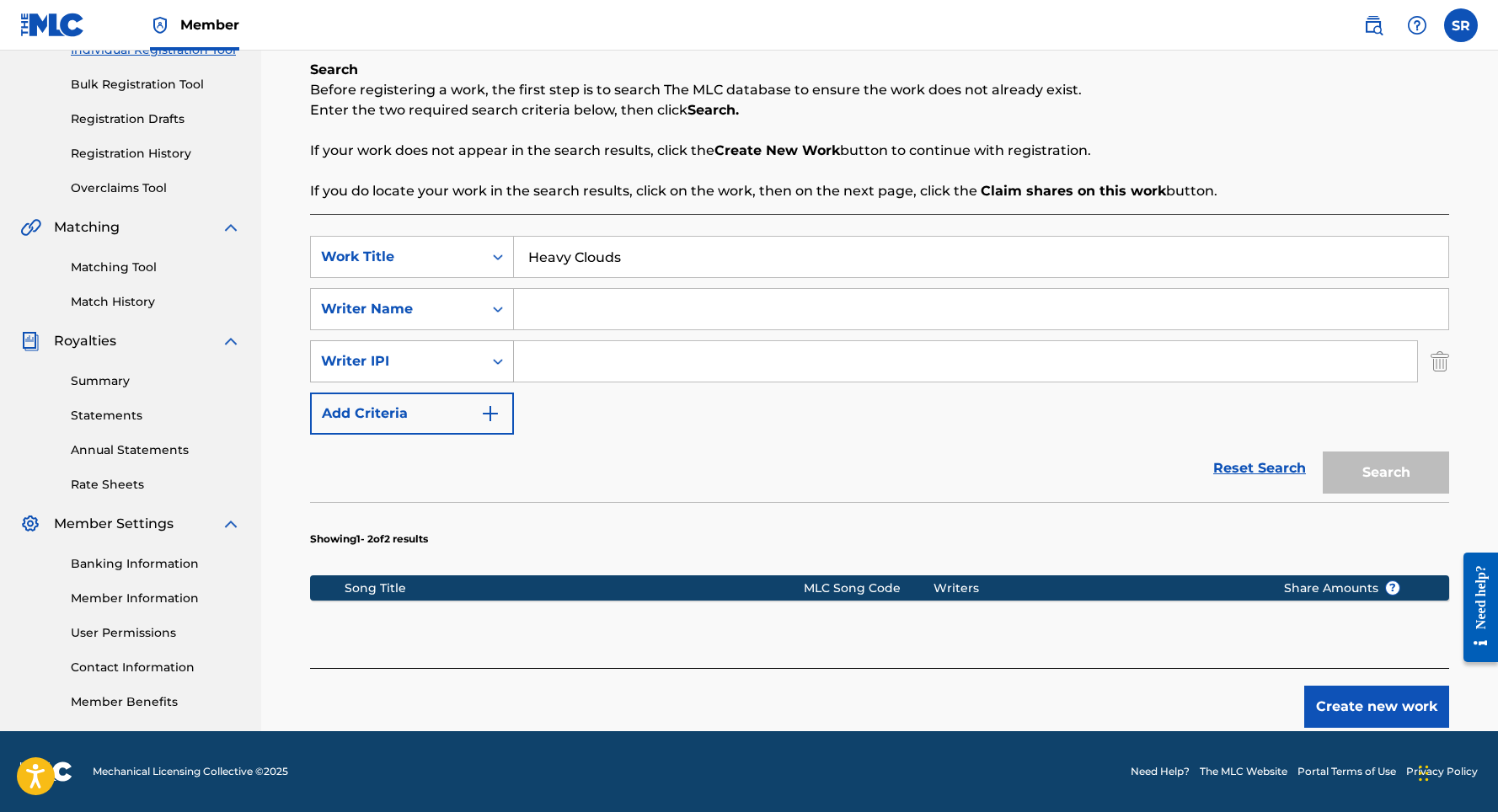
click at [429, 369] on div "Writer IPI" at bounding box center [396, 361] width 152 height 20
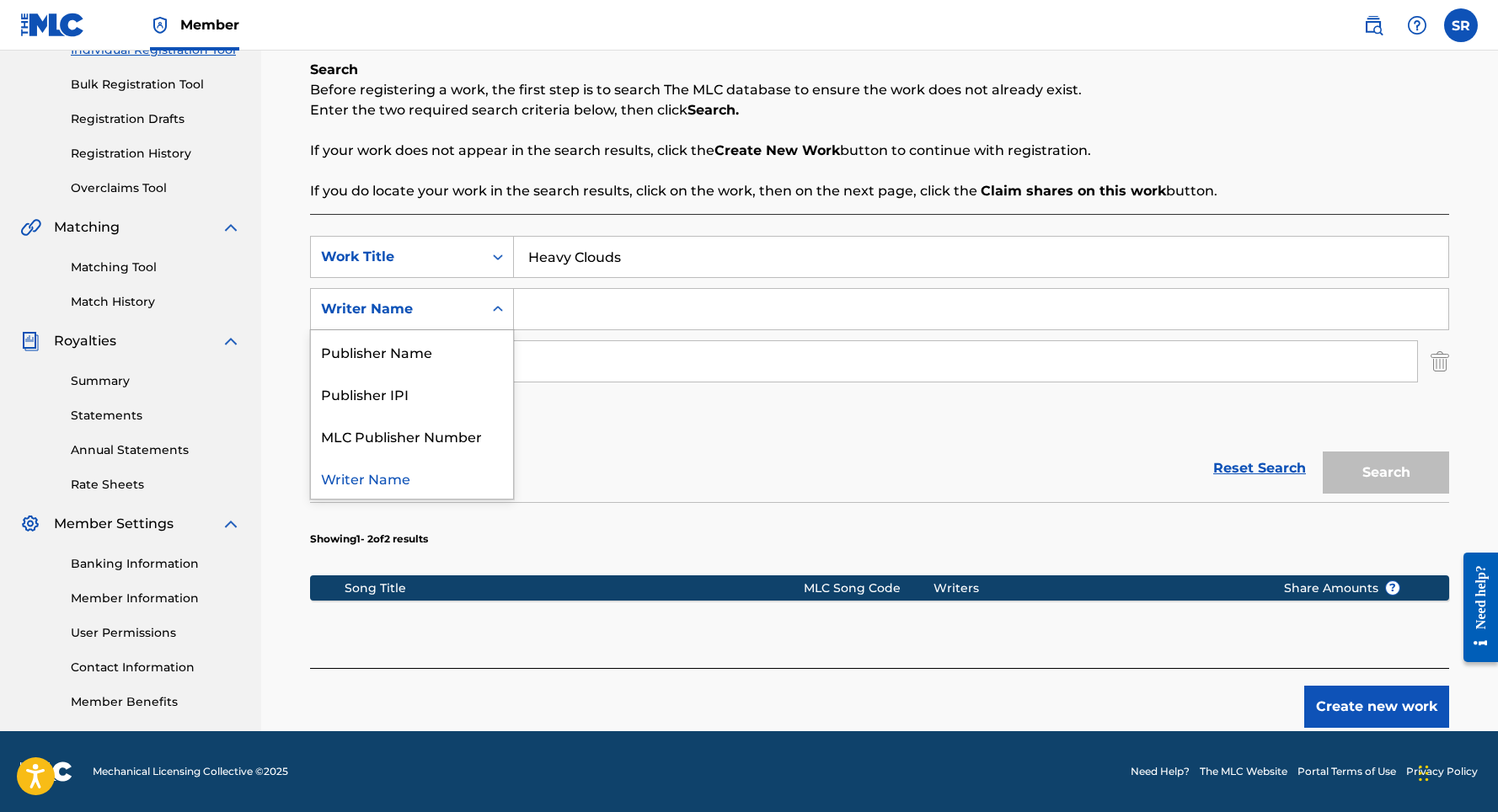
click at [476, 321] on div "Writer Name" at bounding box center [396, 309] width 172 height 32
click at [488, 318] on div "Search Form" at bounding box center [497, 309] width 30 height 30
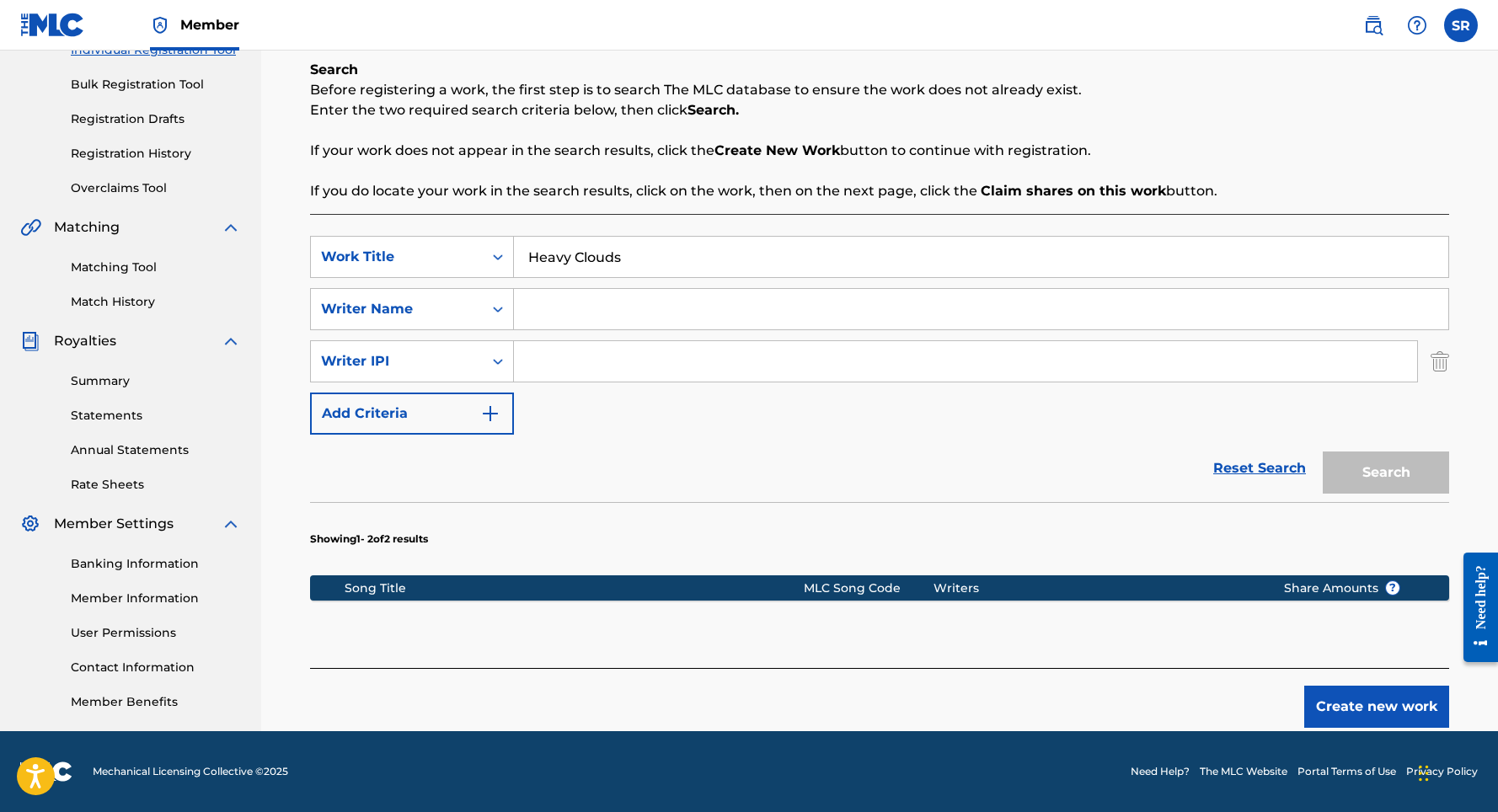
click at [488, 318] on div "Search Form" at bounding box center [497, 309] width 30 height 30
click at [563, 445] on div "Reset Search Search" at bounding box center [879, 468] width 1139 height 67
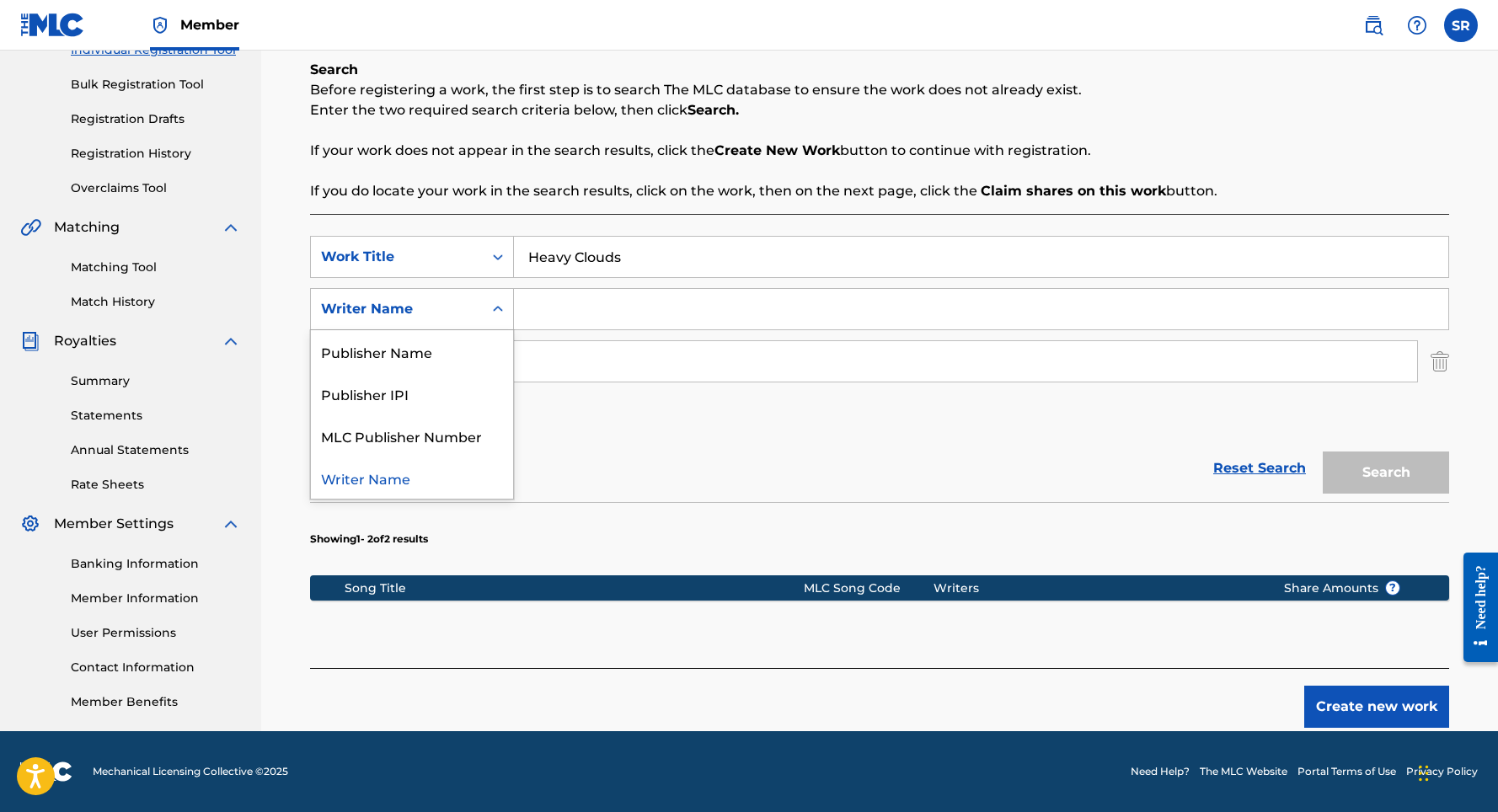
click at [488, 307] on div "Search Form" at bounding box center [497, 309] width 30 height 30
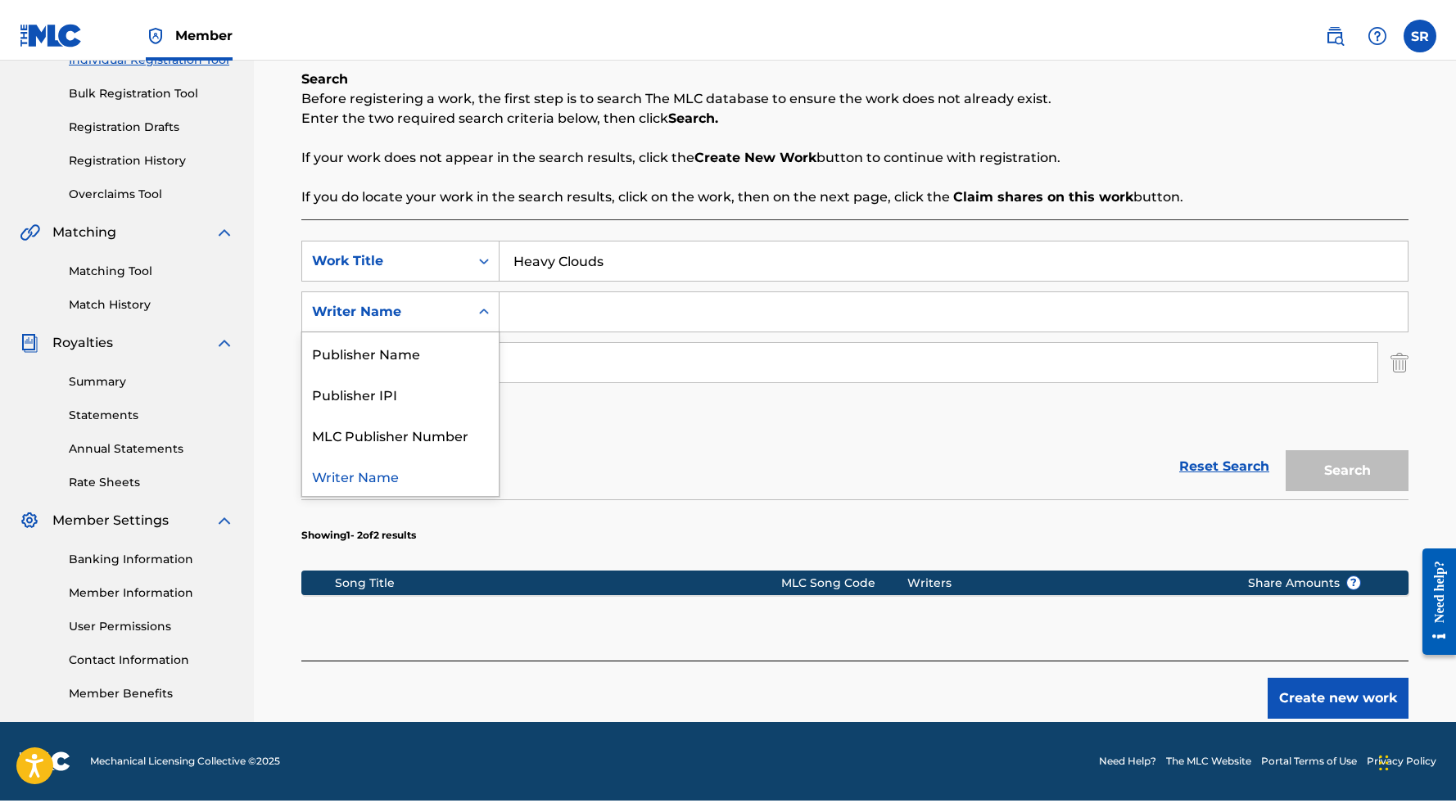
scroll to position [203, 0]
